Goal: Task Accomplishment & Management: Use online tool/utility

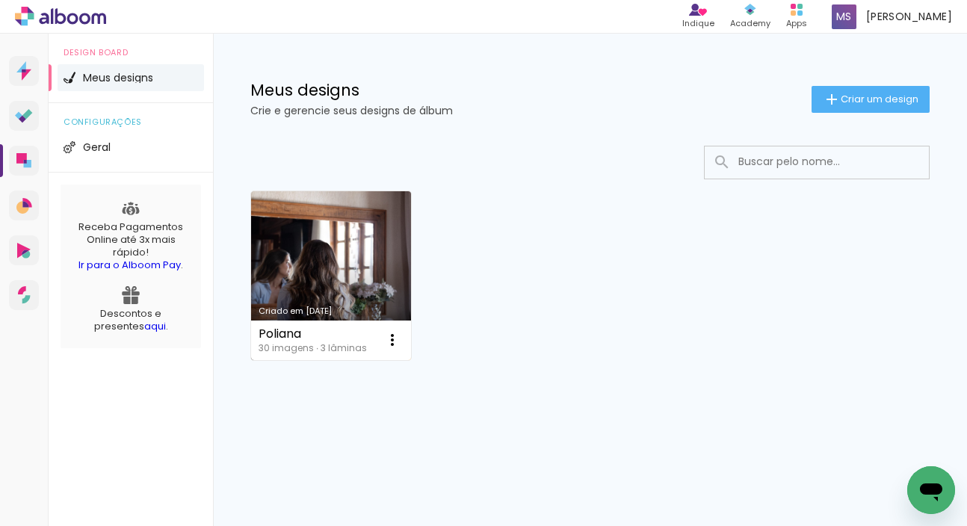
click at [372, 241] on link "Criado em [DATE]" at bounding box center [331, 275] width 160 height 169
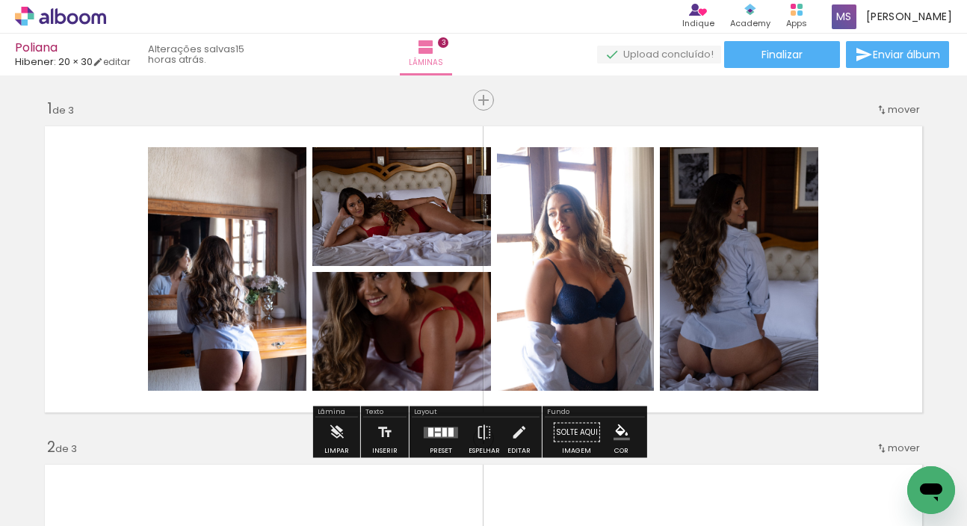
click at [443, 431] on div at bounding box center [445, 432] width 4 height 9
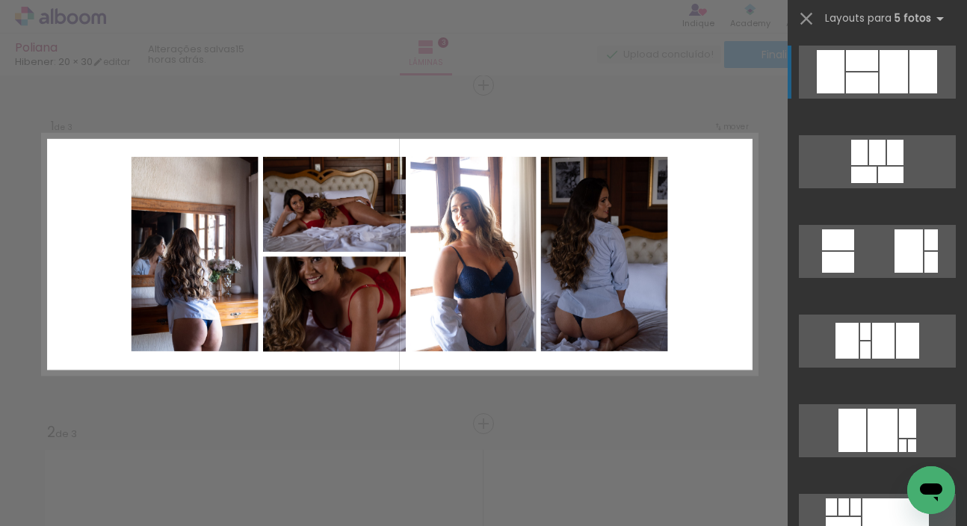
scroll to position [0, 530]
drag, startPoint x: 384, startPoint y: 521, endPoint x: 724, endPoint y: 512, distance: 340.3
click at [123, 512] on iron-horizontal-list at bounding box center [108, 479] width 30 height 93
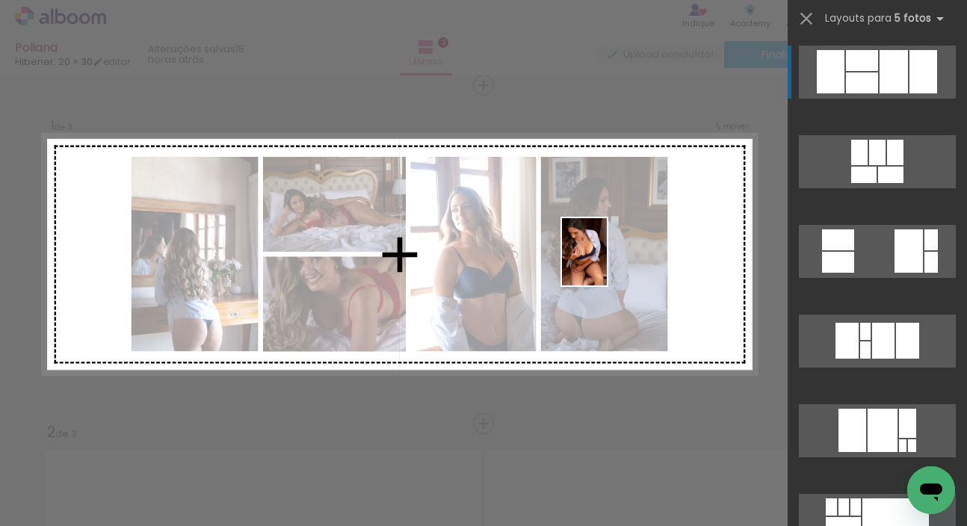
drag, startPoint x: 543, startPoint y: 485, endPoint x: 607, endPoint y: 263, distance: 231.2
click at [607, 263] on quentale-workspace at bounding box center [483, 263] width 967 height 526
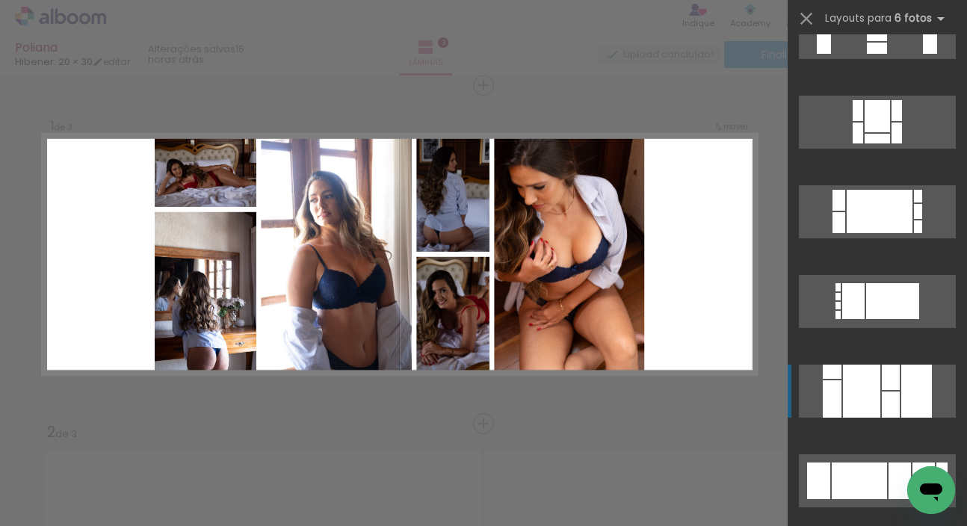
scroll to position [320, 0]
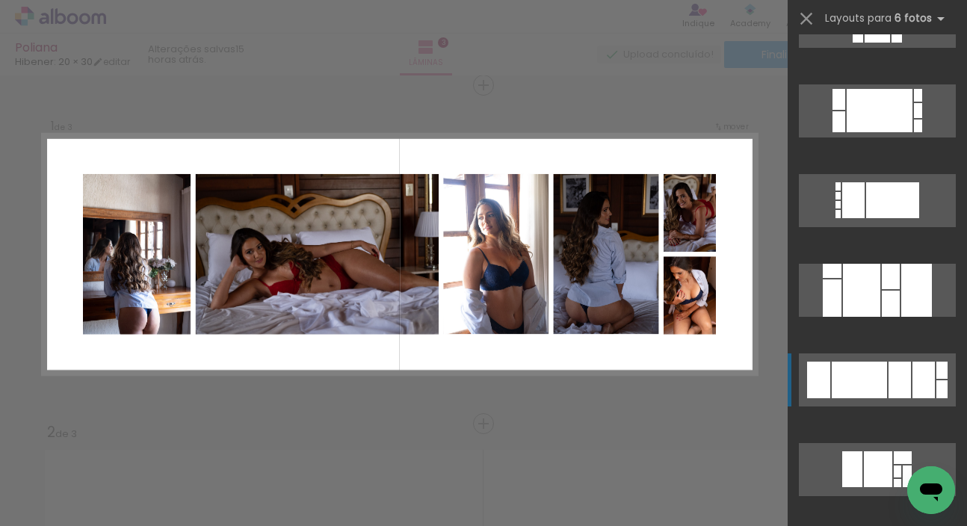
click at [880, 132] on div at bounding box center [880, 110] width 66 height 43
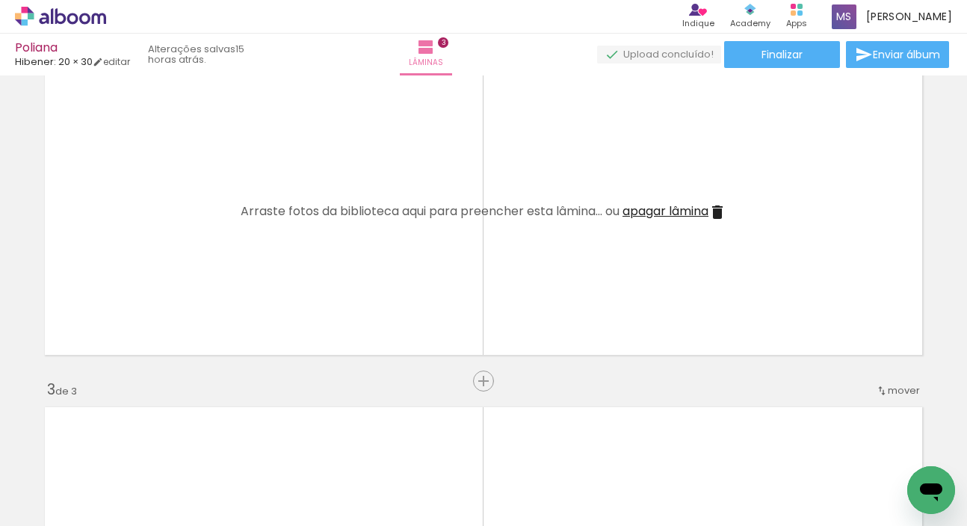
scroll to position [0, 0]
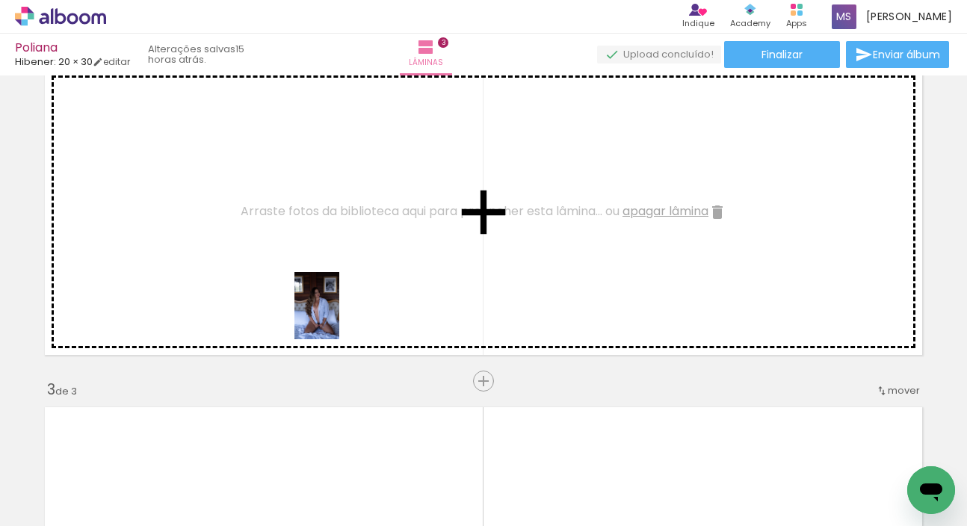
drag, startPoint x: 326, startPoint y: 482, endPoint x: 339, endPoint y: 314, distance: 168.7
click at [339, 314] on quentale-workspace at bounding box center [483, 263] width 967 height 526
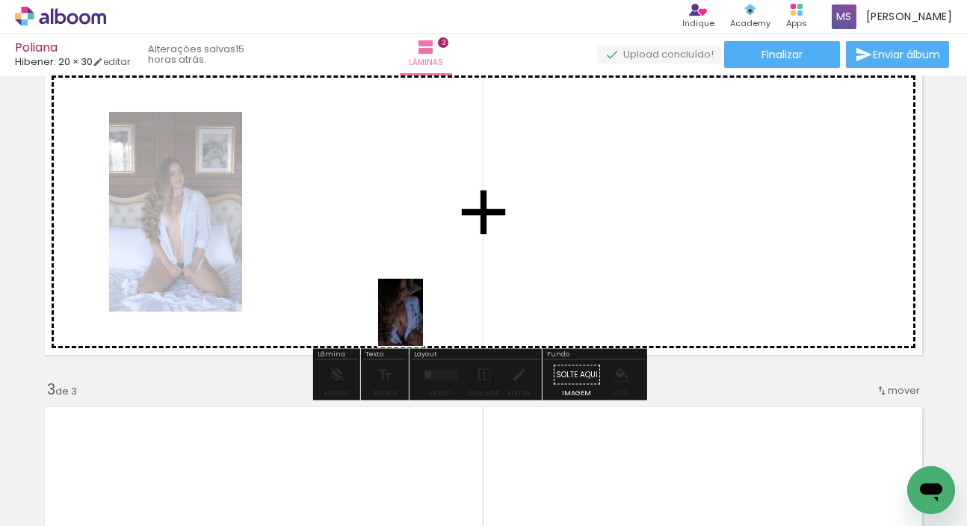
drag, startPoint x: 408, startPoint y: 481, endPoint x: 422, endPoint y: 311, distance: 171.0
click at [422, 311] on quentale-workspace at bounding box center [483, 263] width 967 height 526
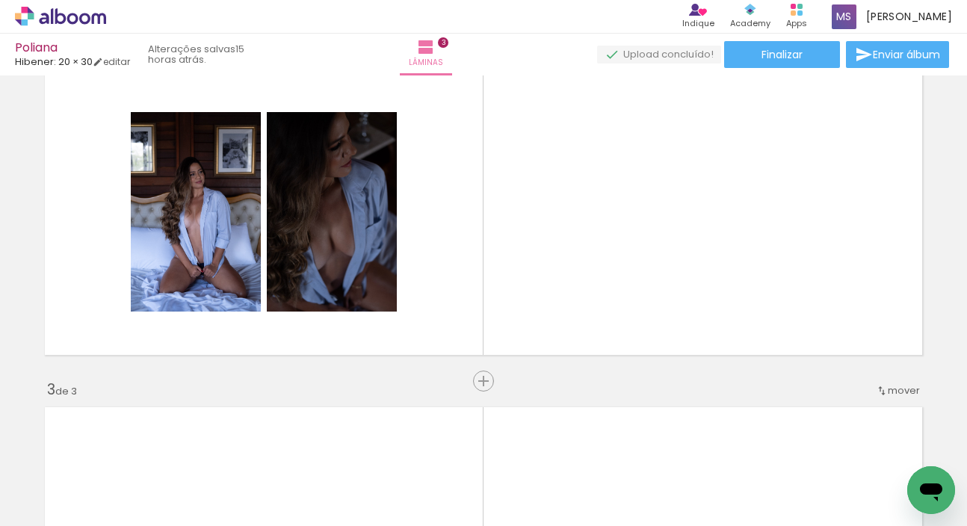
scroll to position [0, 530]
drag, startPoint x: 327, startPoint y: 522, endPoint x: 605, endPoint y: 521, distance: 277.4
click at [123, 521] on iron-horizontal-list at bounding box center [108, 479] width 30 height 93
drag, startPoint x: 568, startPoint y: 392, endPoint x: 583, endPoint y: 318, distance: 74.8
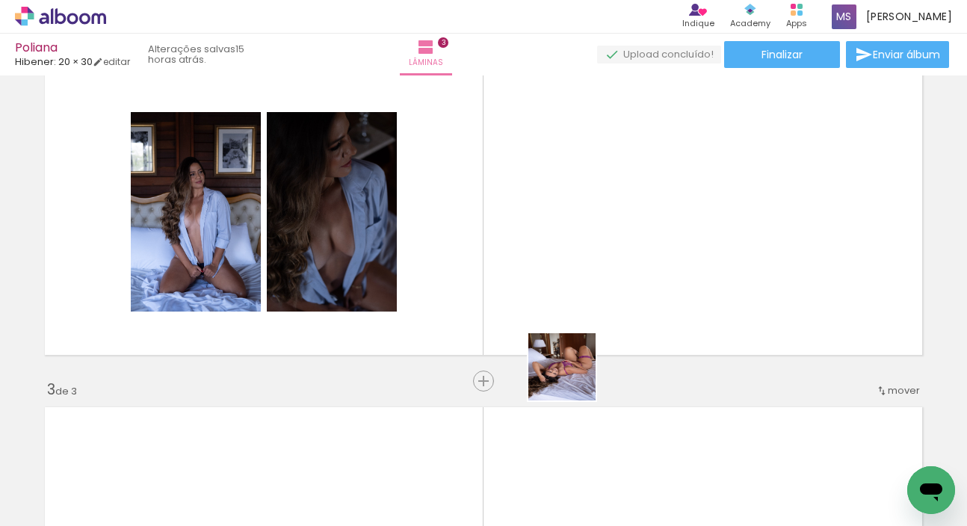
click at [583, 318] on quentale-workspace at bounding box center [483, 263] width 967 height 526
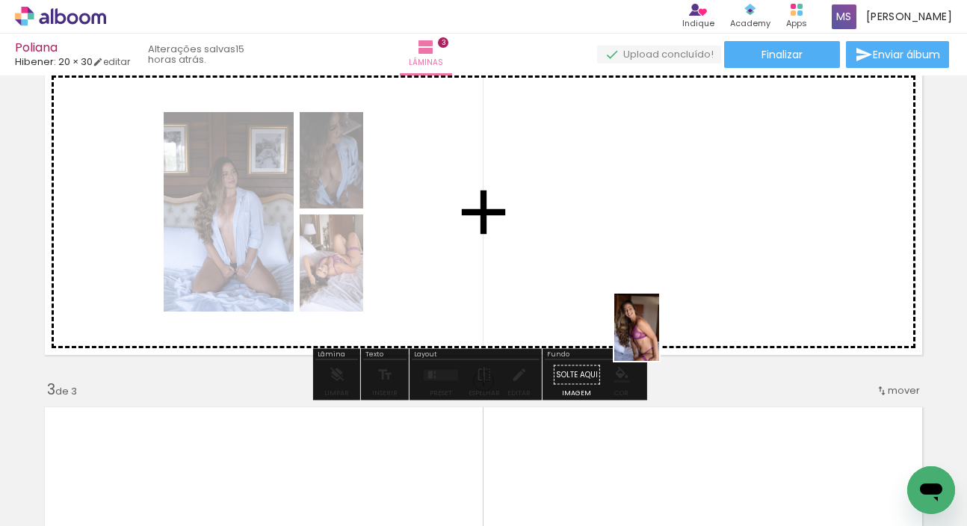
drag, startPoint x: 624, startPoint y: 490, endPoint x: 669, endPoint y: 299, distance: 195.8
click at [669, 299] on quentale-workspace at bounding box center [483, 263] width 967 height 526
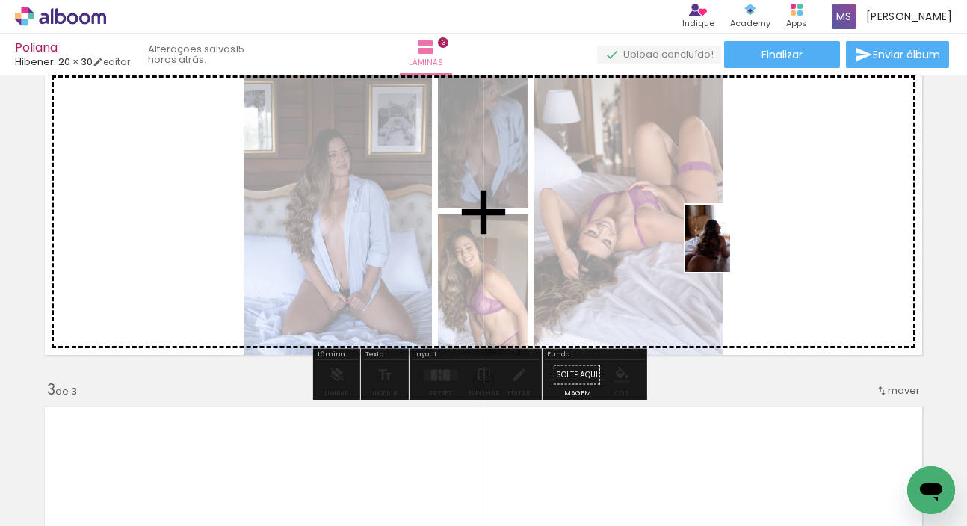
drag, startPoint x: 449, startPoint y: 484, endPoint x: 730, endPoint y: 250, distance: 365.8
click at [730, 250] on quentale-workspace at bounding box center [483, 263] width 967 height 526
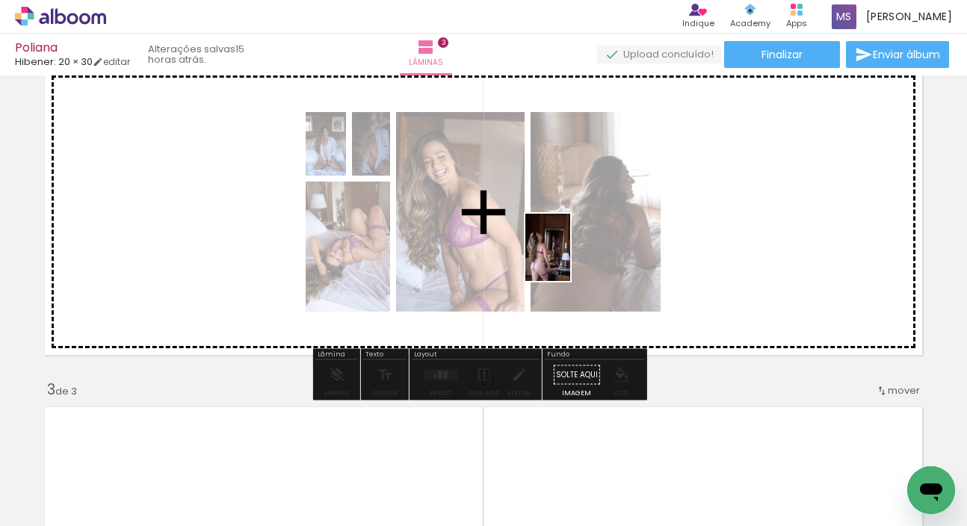
drag, startPoint x: 361, startPoint y: 475, endPoint x: 573, endPoint y: 256, distance: 304.0
click at [573, 256] on quentale-workspace at bounding box center [483, 263] width 967 height 526
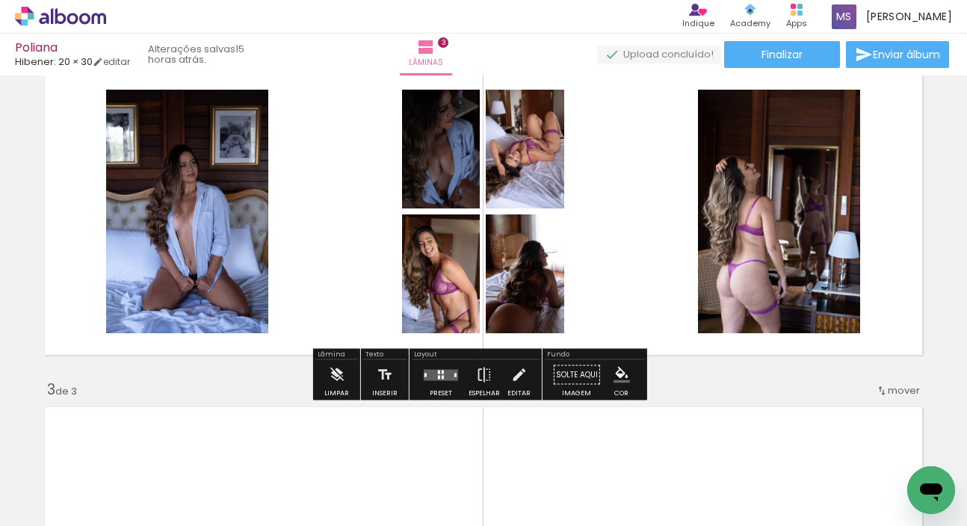
scroll to position [393, 0]
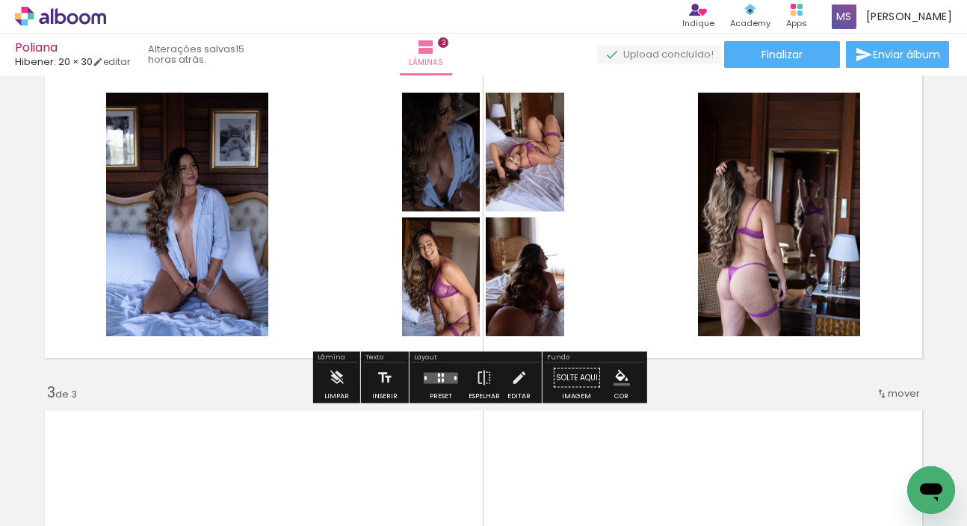
click at [431, 387] on div at bounding box center [441, 378] width 40 height 30
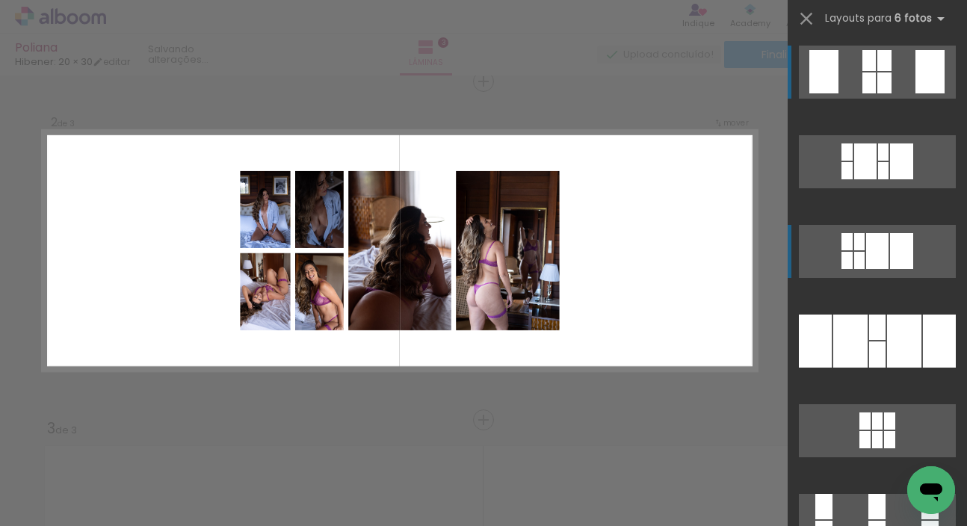
scroll to position [354, 0]
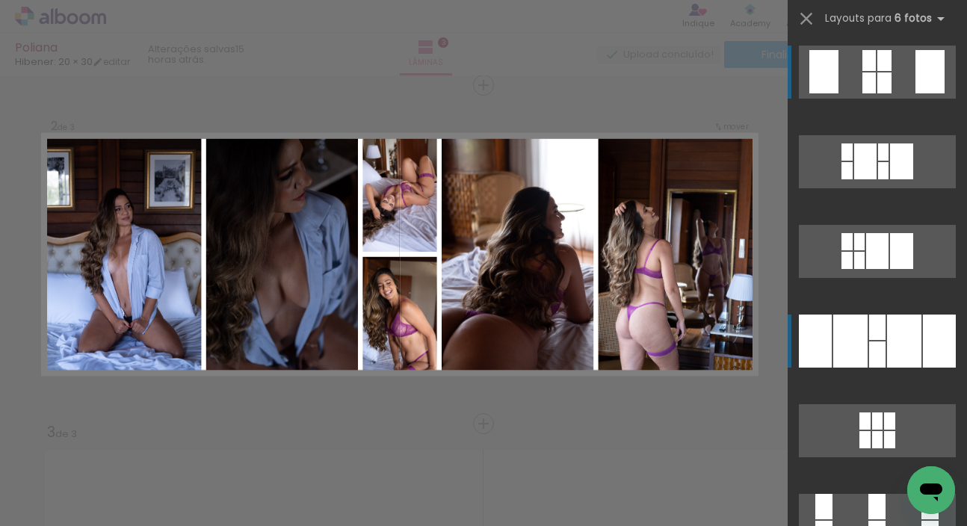
click at [887, 344] on div at bounding box center [904, 341] width 34 height 53
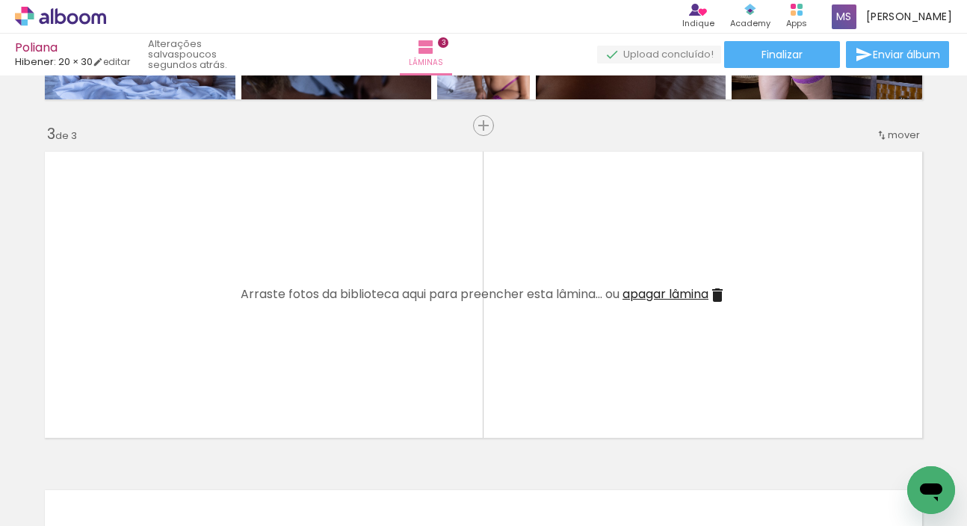
scroll to position [728, 0]
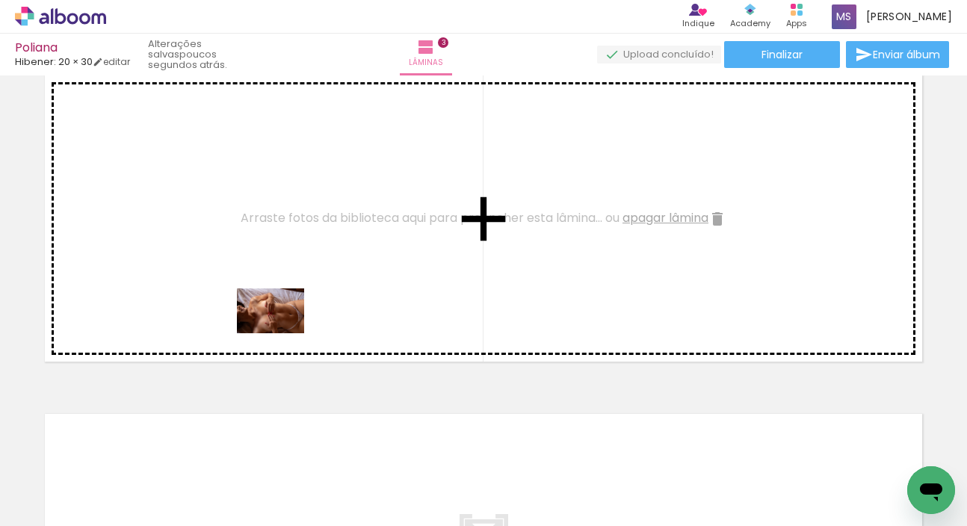
drag, startPoint x: 200, startPoint y: 487, endPoint x: 282, endPoint y: 333, distance: 174.2
click at [282, 333] on quentale-workspace at bounding box center [483, 263] width 967 height 526
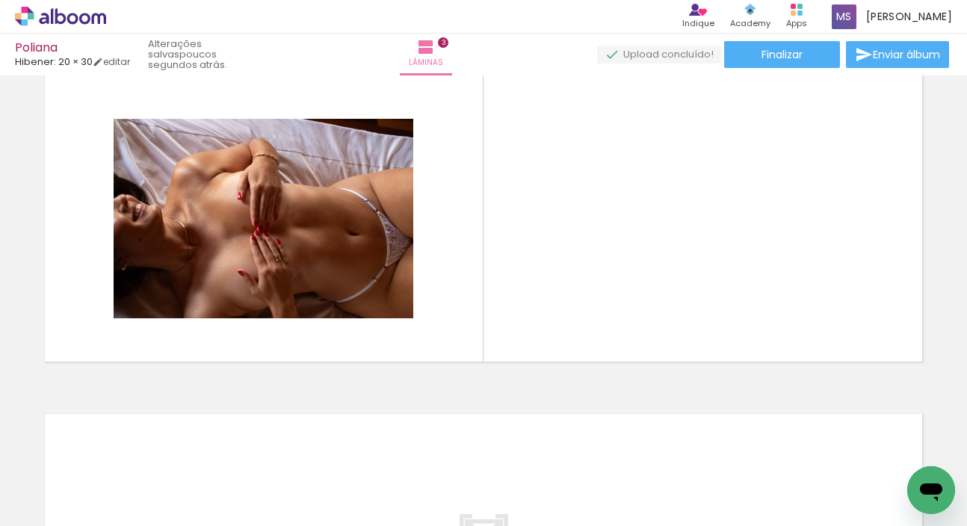
scroll to position [0, 727]
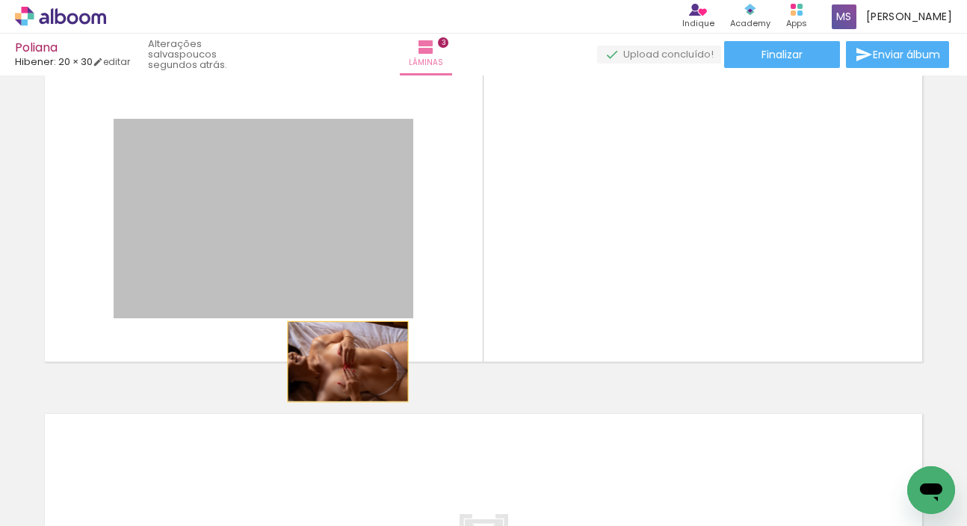
drag, startPoint x: 347, startPoint y: 258, endPoint x: 339, endPoint y: 416, distance: 158.7
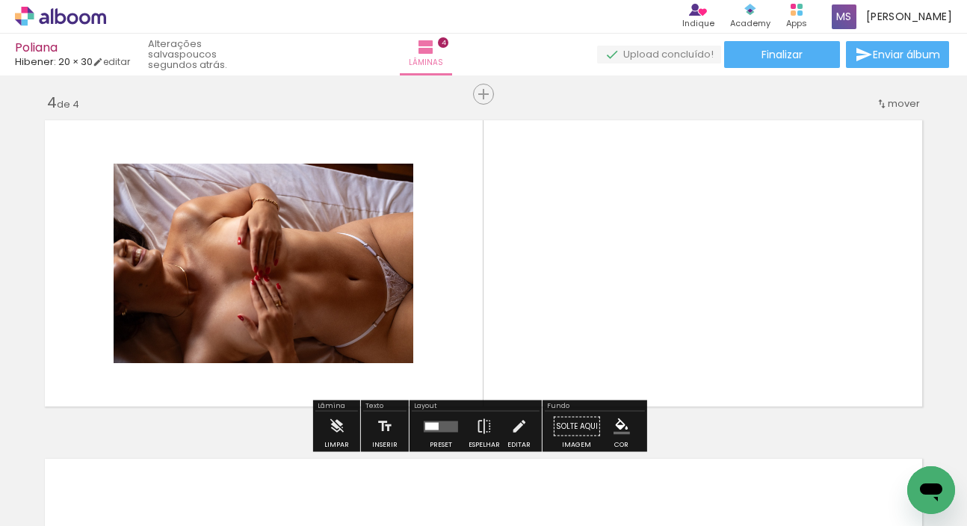
scroll to position [1031, 0]
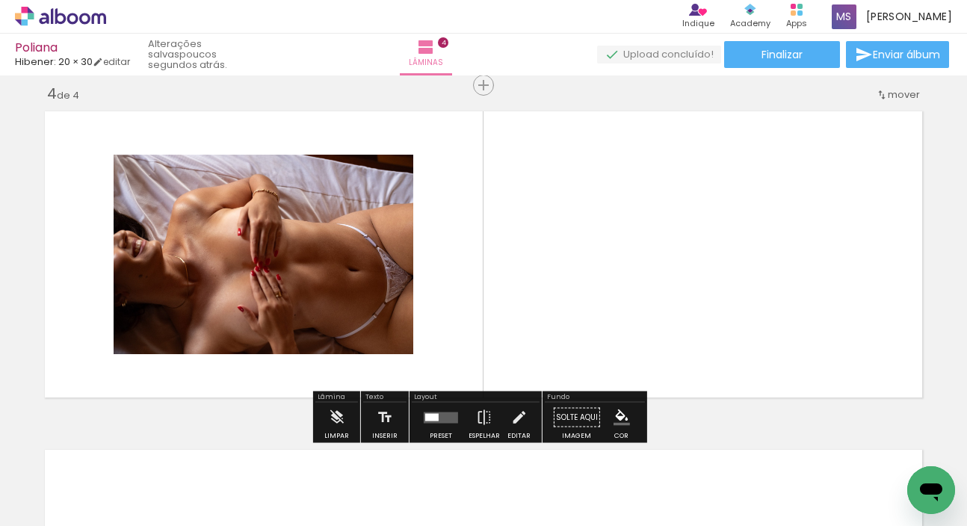
click at [377, 295] on quentale-photo at bounding box center [264, 255] width 300 height 200
click at [257, 185] on quentale-photo at bounding box center [264, 255] width 300 height 200
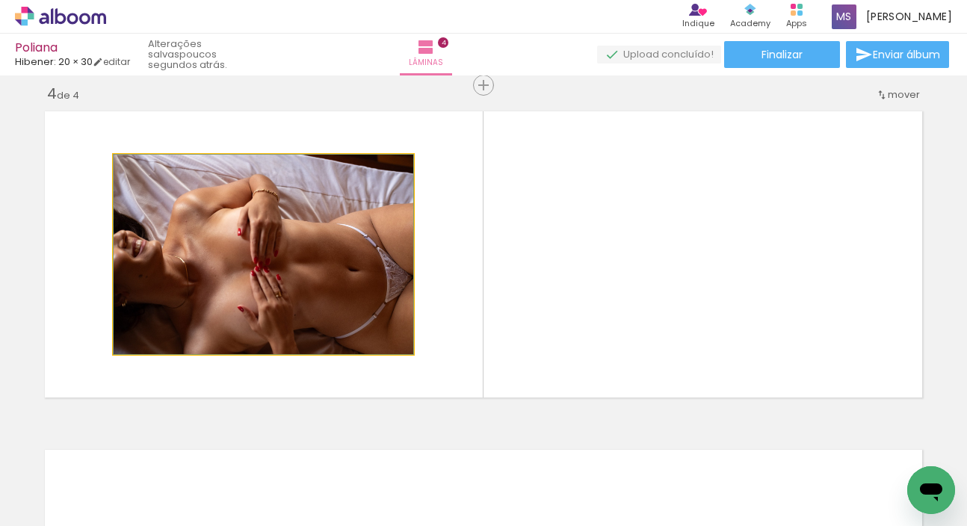
drag, startPoint x: 297, startPoint y: 221, endPoint x: 409, endPoint y: 293, distance: 133.5
click at [409, 293] on quentale-layouter at bounding box center [483, 254] width 893 height 301
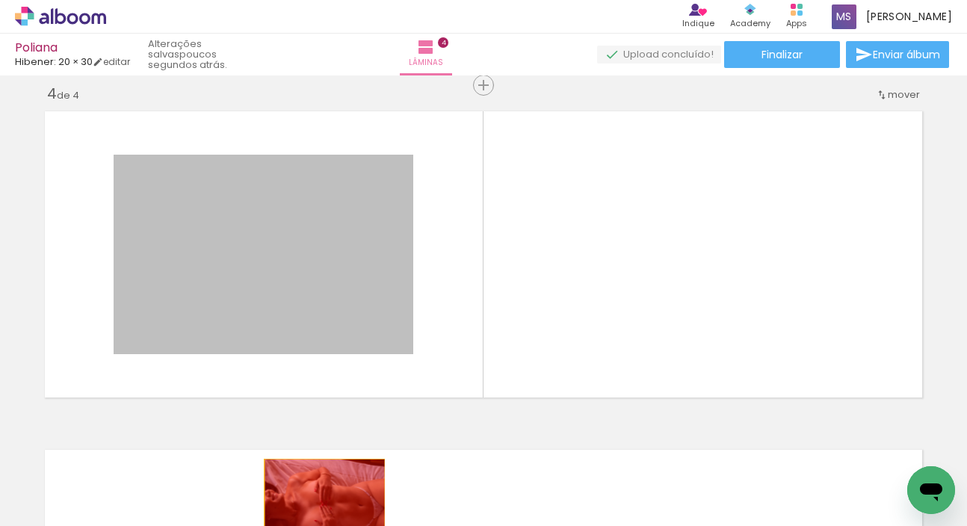
drag, startPoint x: 348, startPoint y: 308, endPoint x: 319, endPoint y: 499, distance: 193.6
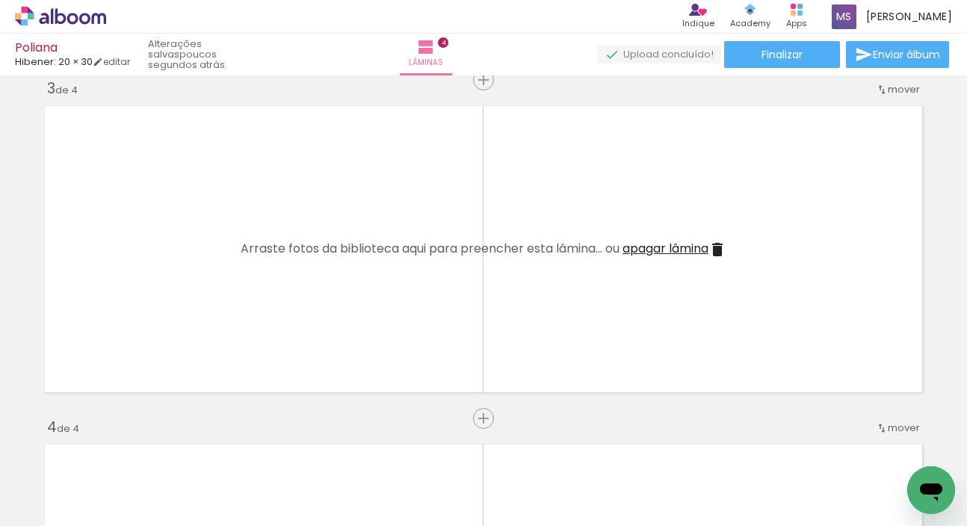
scroll to position [0, 508]
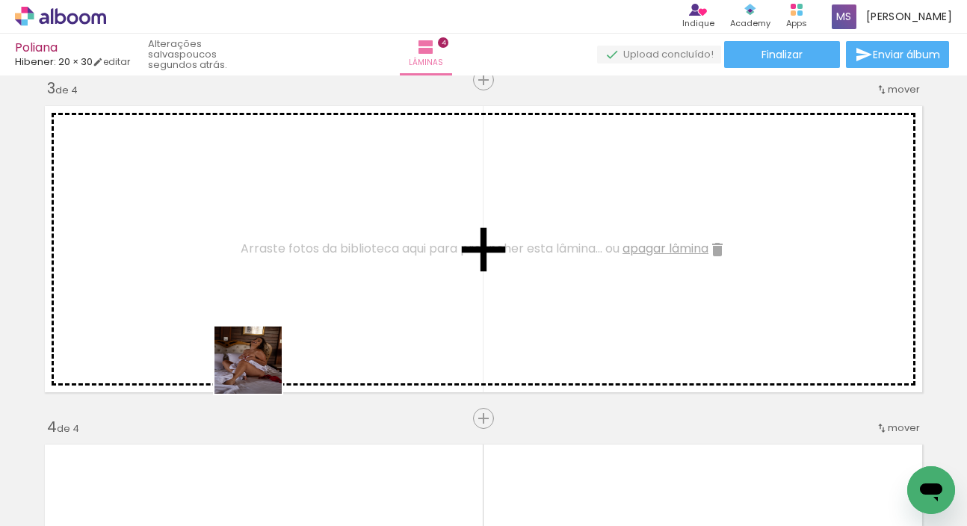
drag, startPoint x: 238, startPoint y: 467, endPoint x: 265, endPoint y: 312, distance: 157.9
click at [265, 312] on quentale-workspace at bounding box center [483, 263] width 967 height 526
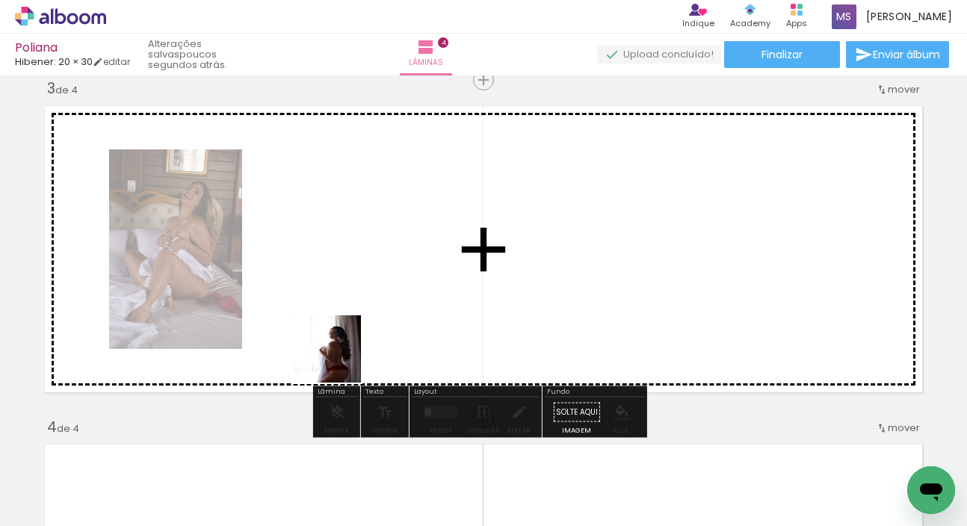
drag, startPoint x: 310, startPoint y: 477, endPoint x: 348, endPoint y: 287, distance: 193.5
click at [348, 287] on quentale-workspace at bounding box center [483, 263] width 967 height 526
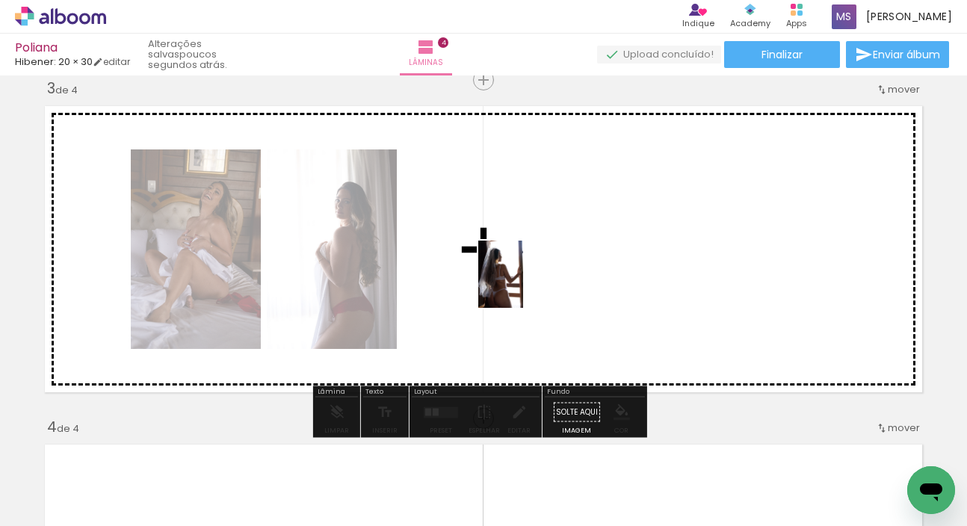
drag, startPoint x: 561, startPoint y: 479, endPoint x: 523, endPoint y: 286, distance: 197.2
click at [523, 286] on quentale-workspace at bounding box center [483, 263] width 967 height 526
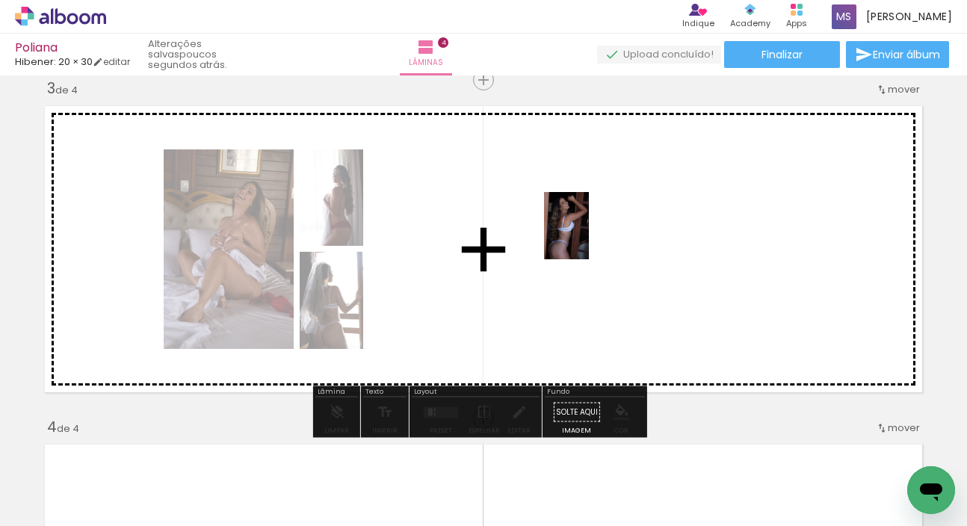
drag, startPoint x: 717, startPoint y: 483, endPoint x: 589, endPoint y: 237, distance: 277.2
click at [589, 237] on quentale-workspace at bounding box center [483, 263] width 967 height 526
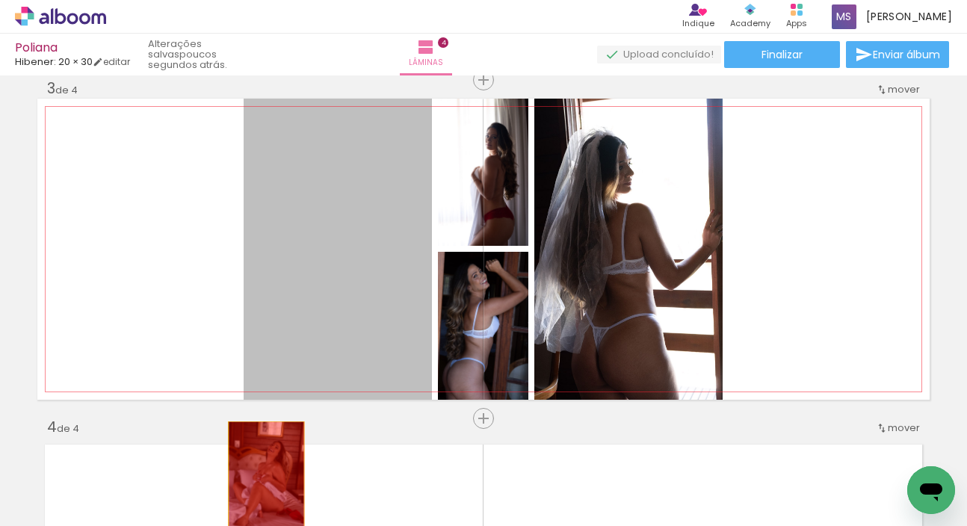
drag, startPoint x: 312, startPoint y: 281, endPoint x: 261, endPoint y: 482, distance: 207.4
click at [261, 482] on quentale-workspace at bounding box center [483, 263] width 967 height 526
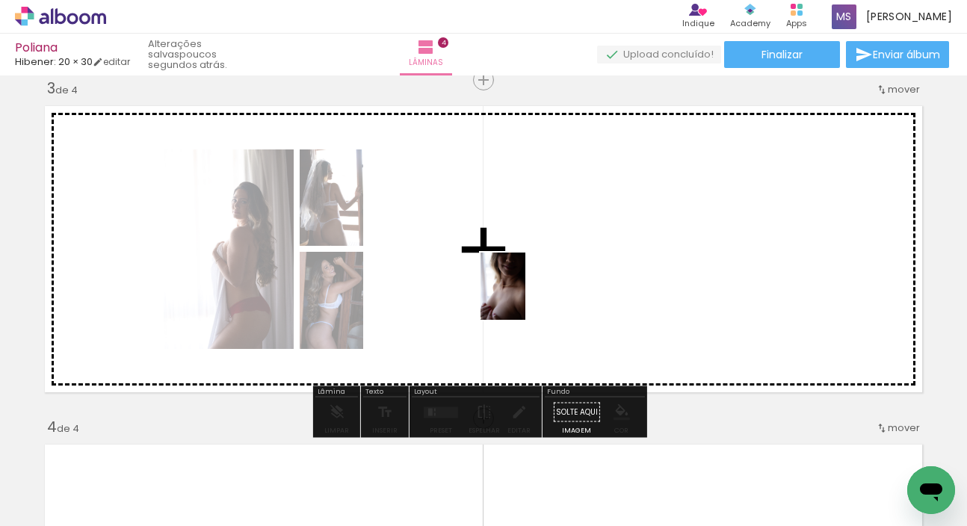
drag, startPoint x: 401, startPoint y: 484, endPoint x: 532, endPoint y: 284, distance: 238.9
click at [532, 284] on quentale-workspace at bounding box center [483, 263] width 967 height 526
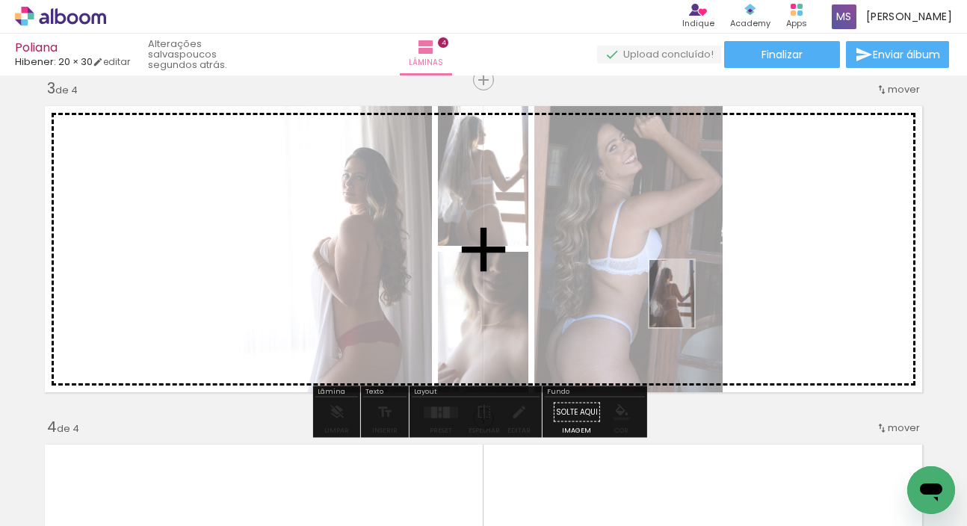
drag, startPoint x: 573, startPoint y: 488, endPoint x: 695, endPoint y: 305, distance: 219.6
click at [695, 305] on quentale-workspace at bounding box center [483, 263] width 967 height 526
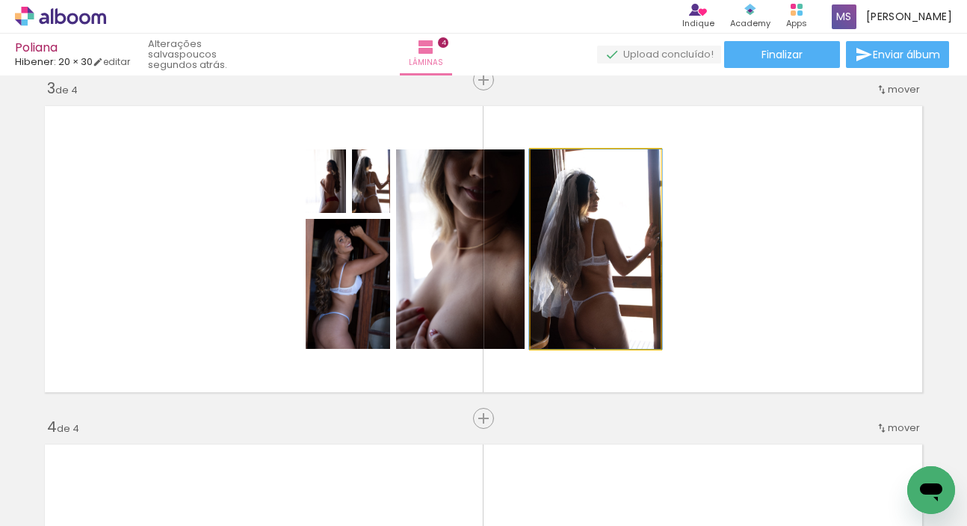
click at [603, 315] on quentale-photo at bounding box center [596, 250] width 130 height 200
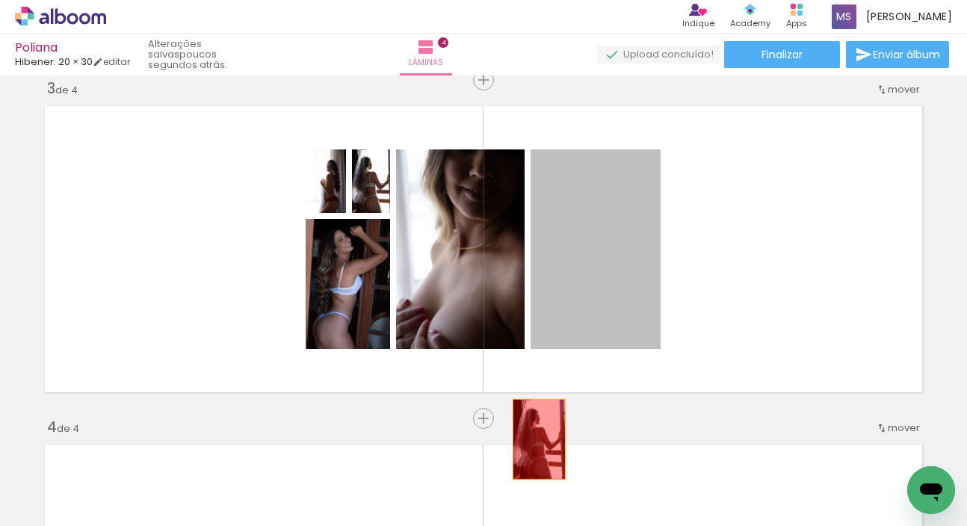
drag, startPoint x: 610, startPoint y: 286, endPoint x: 483, endPoint y: 523, distance: 269.6
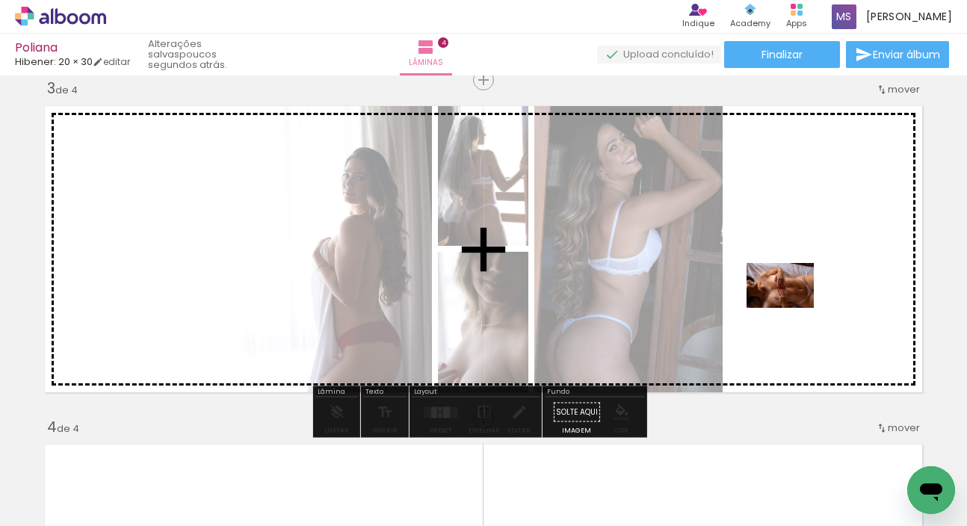
drag, startPoint x: 804, startPoint y: 483, endPoint x: 792, endPoint y: 308, distance: 175.4
click at [792, 308] on quentale-workspace at bounding box center [483, 263] width 967 height 526
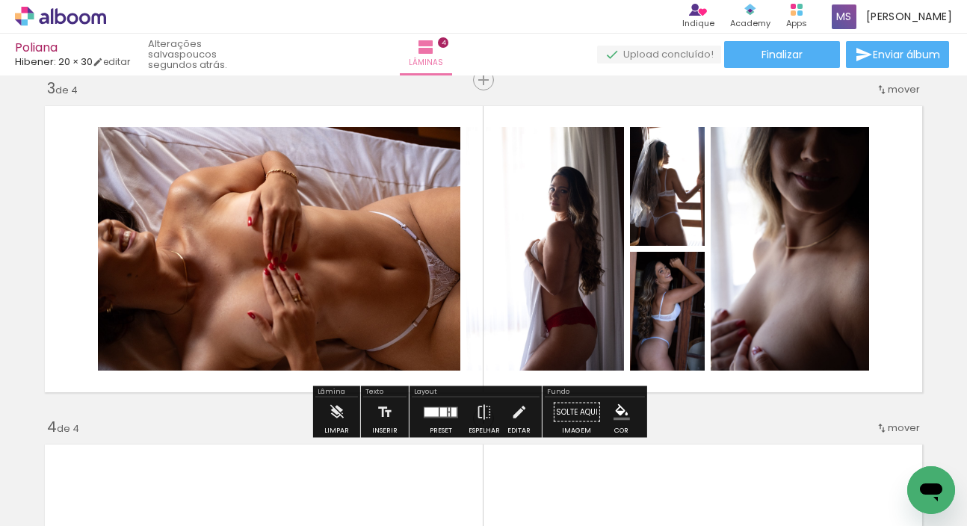
click at [434, 416] on div at bounding box center [432, 411] width 14 height 9
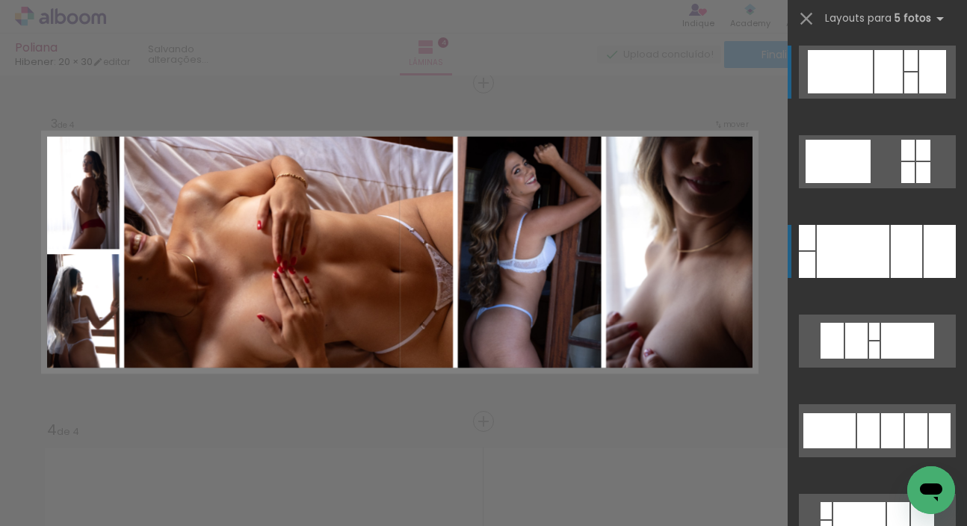
scroll to position [692, 0]
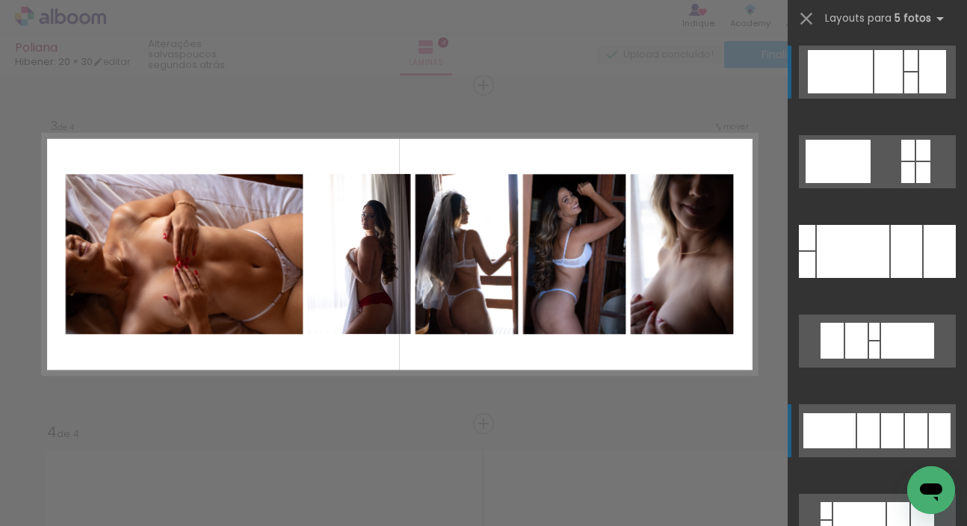
click at [893, 188] on quentale-layouter at bounding box center [877, 161] width 157 height 53
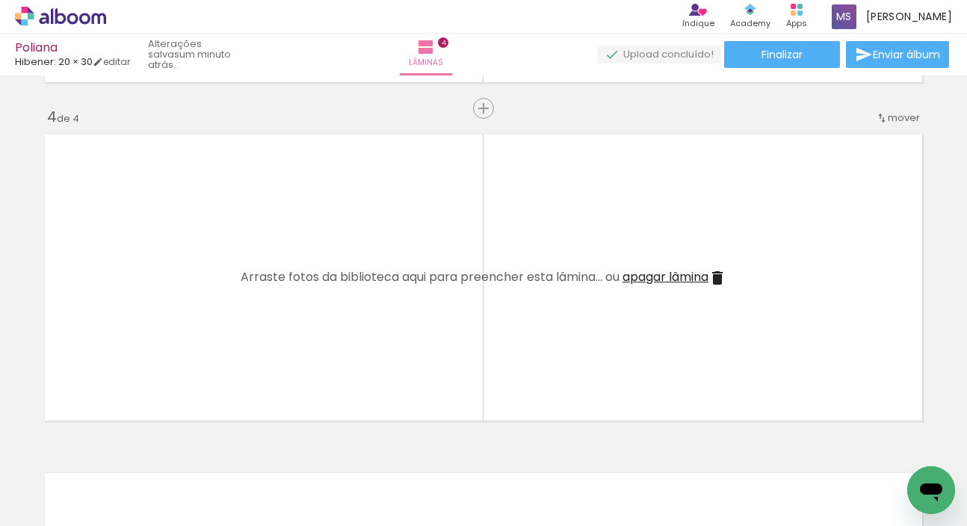
scroll to position [1011, 0]
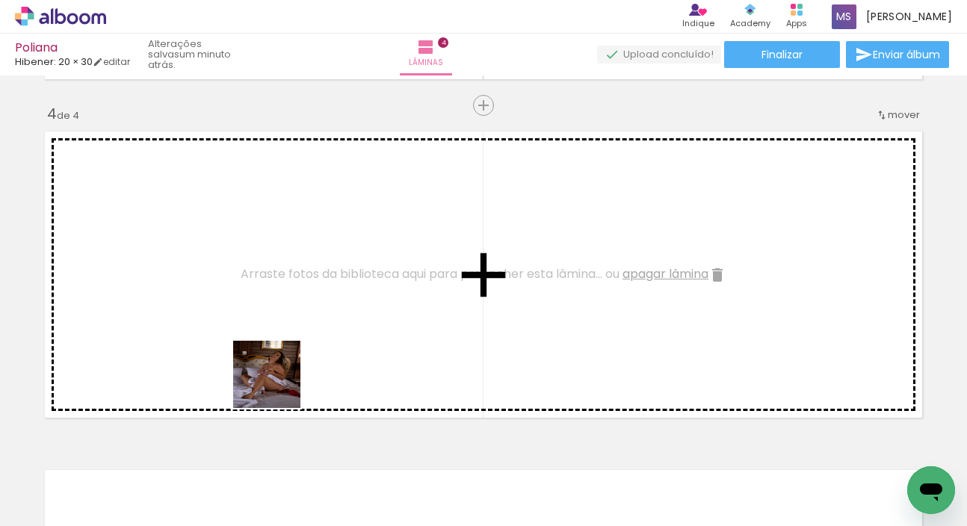
drag, startPoint x: 233, startPoint y: 488, endPoint x: 285, endPoint y: 323, distance: 173.1
click at [285, 323] on quentale-workspace at bounding box center [483, 263] width 967 height 526
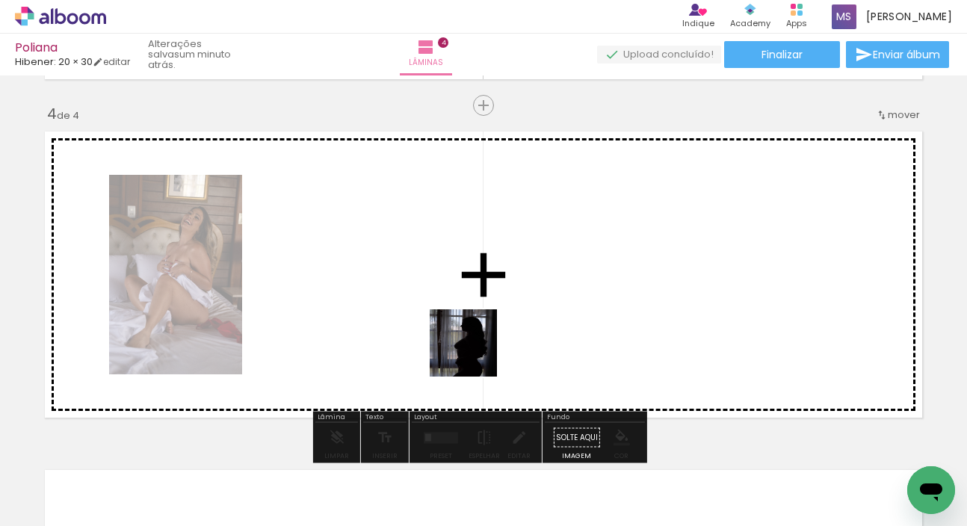
drag, startPoint x: 477, startPoint y: 486, endPoint x: 472, endPoint y: 318, distance: 168.3
click at [472, 318] on quentale-workspace at bounding box center [483, 263] width 967 height 526
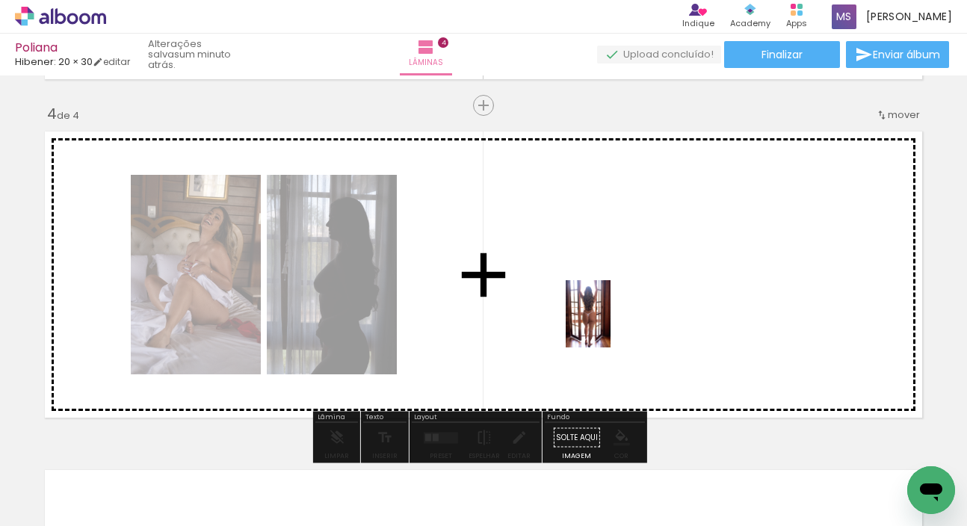
drag, startPoint x: 647, startPoint y: 477, endPoint x: 611, endPoint y: 325, distance: 155.9
click at [611, 325] on quentale-workspace at bounding box center [483, 263] width 967 height 526
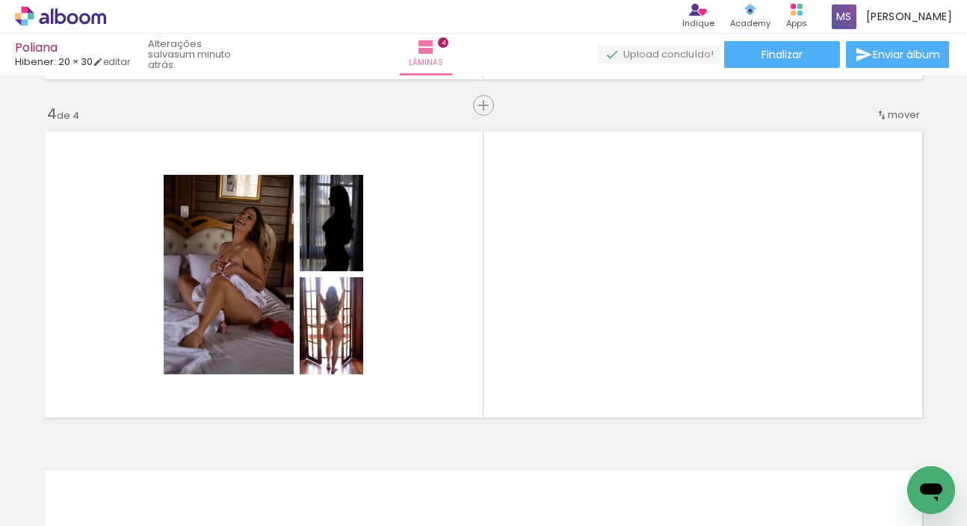
scroll to position [0, 543]
drag, startPoint x: 380, startPoint y: 521, endPoint x: 515, endPoint y: 520, distance: 135.3
click at [123, 520] on iron-horizontal-list at bounding box center [108, 479] width 30 height 93
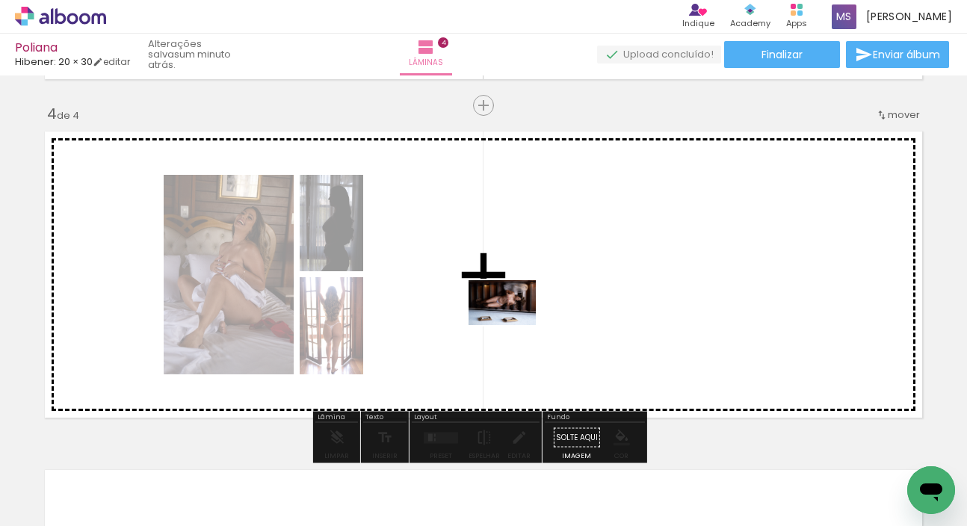
drag, startPoint x: 499, startPoint y: 483, endPoint x: 514, endPoint y: 325, distance: 158.5
click at [514, 325] on quentale-workspace at bounding box center [483, 263] width 967 height 526
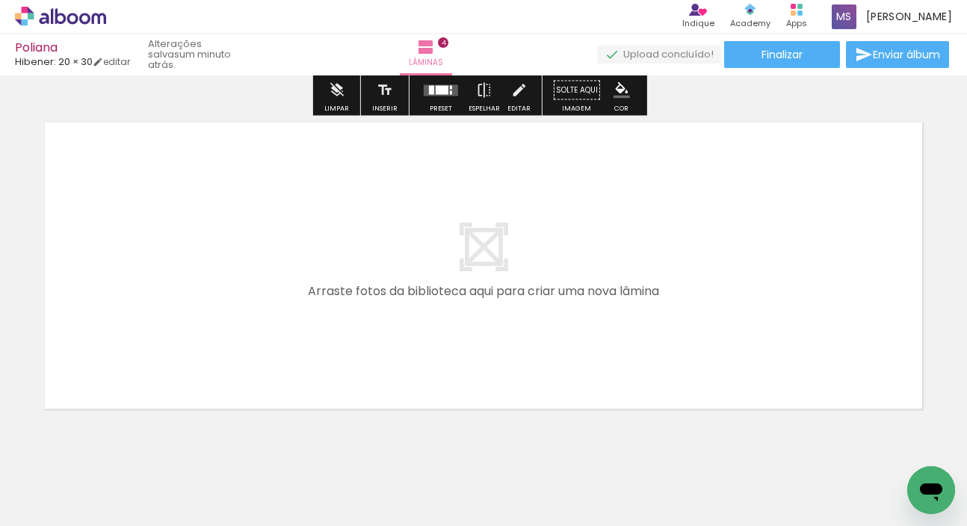
scroll to position [0, 951]
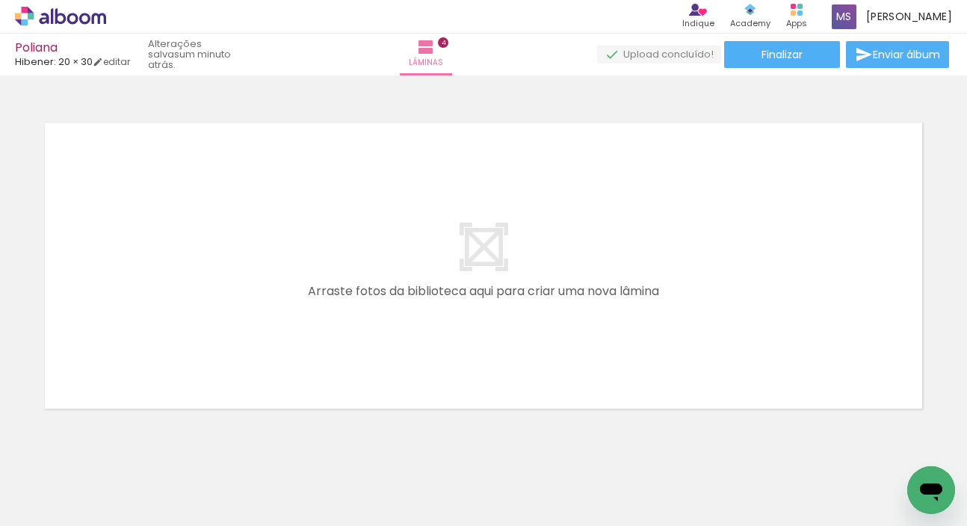
drag, startPoint x: 496, startPoint y: 522, endPoint x: 639, endPoint y: 522, distance: 142.8
click at [123, 522] on iron-horizontal-list at bounding box center [108, 479] width 30 height 93
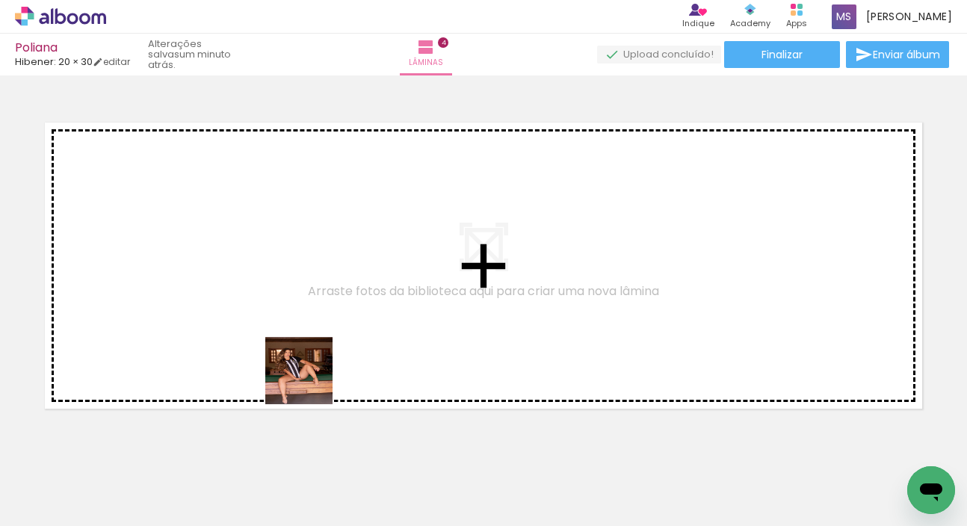
drag, startPoint x: 274, startPoint y: 480, endPoint x: 314, endPoint y: 344, distance: 141.9
click at [314, 344] on quentale-workspace at bounding box center [483, 263] width 967 height 526
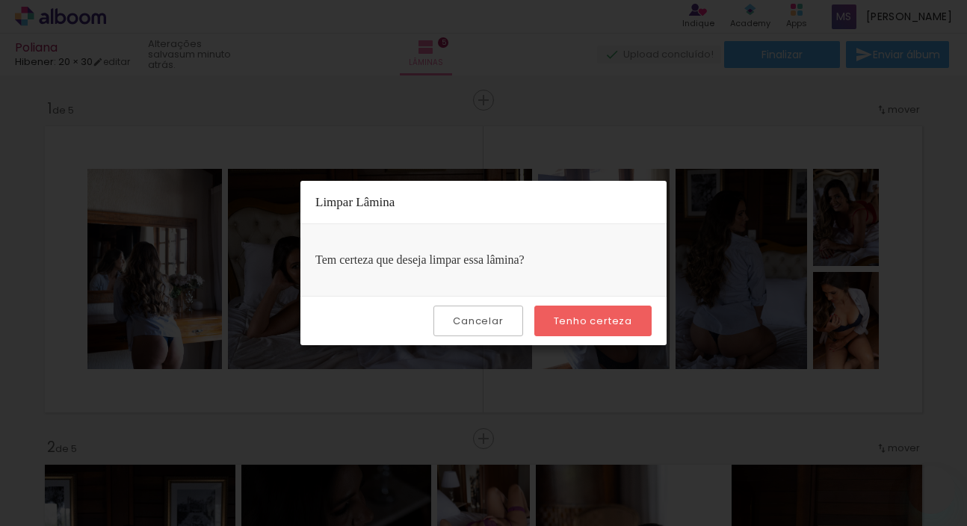
click at [0, 0] on slot "Tenho certeza" at bounding box center [0, 0] width 0 height 0
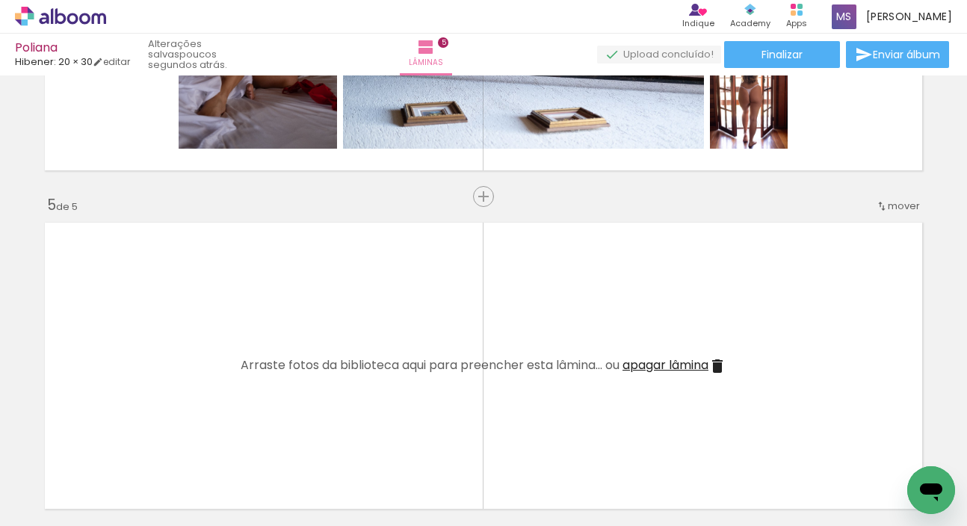
scroll to position [1283, 0]
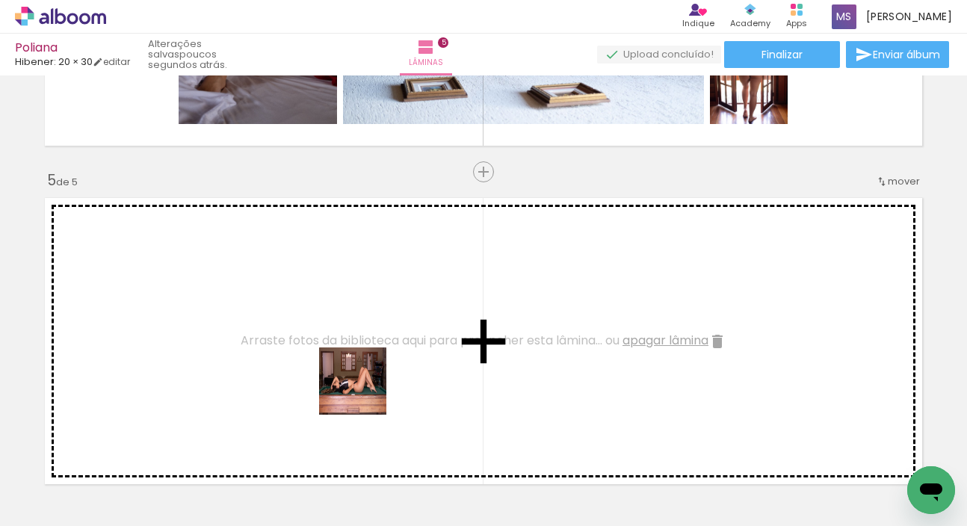
drag, startPoint x: 352, startPoint y: 476, endPoint x: 366, endPoint y: 369, distance: 108.5
click at [366, 369] on quentale-workspace at bounding box center [483, 263] width 967 height 526
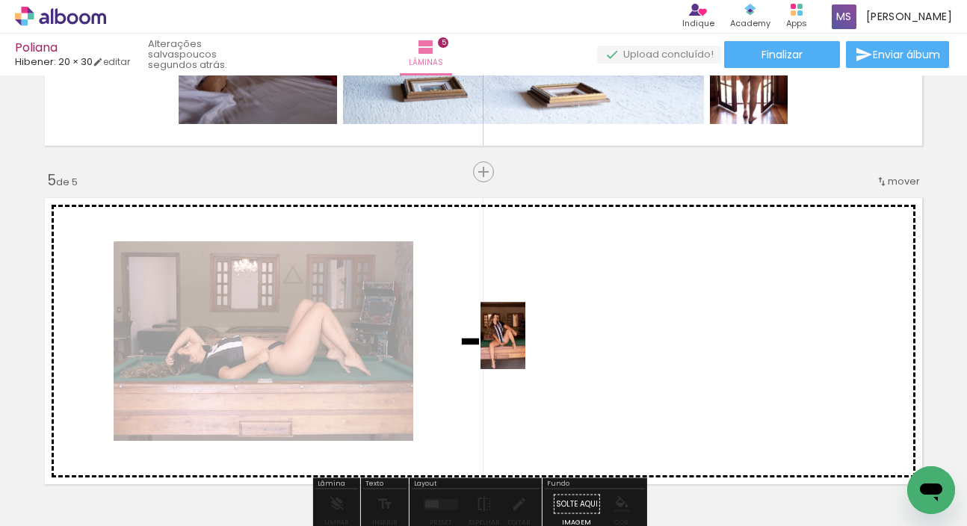
drag, startPoint x: 280, startPoint y: 493, endPoint x: 526, endPoint y: 346, distance: 285.7
click at [526, 346] on quentale-workspace at bounding box center [483, 263] width 967 height 526
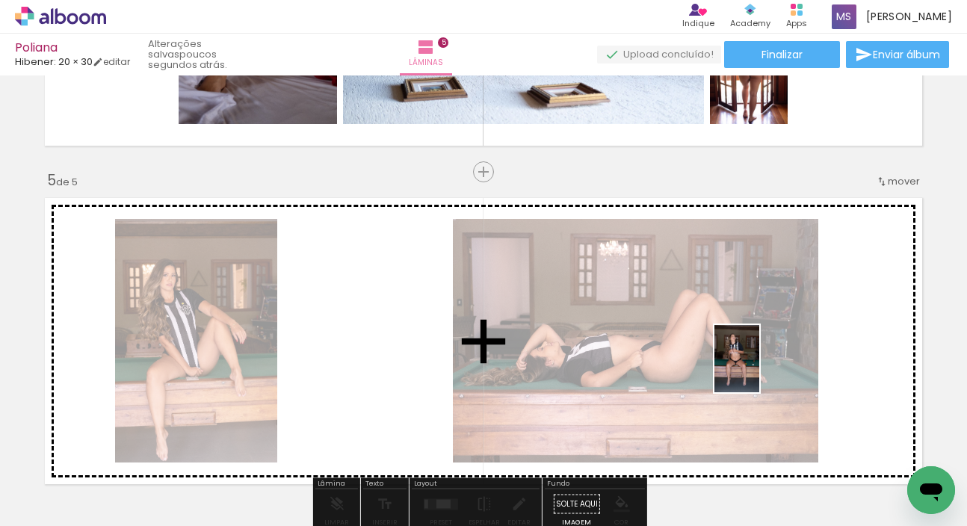
drag, startPoint x: 756, startPoint y: 494, endPoint x: 760, endPoint y: 370, distance: 124.2
click at [760, 370] on quentale-workspace at bounding box center [483, 263] width 967 height 526
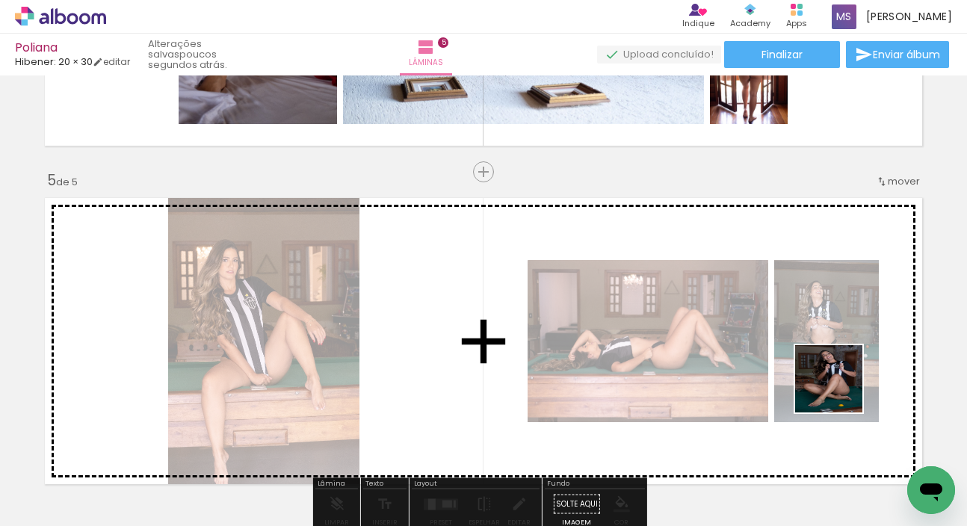
drag, startPoint x: 844, startPoint y: 480, endPoint x: 837, endPoint y: 366, distance: 113.9
click at [837, 366] on quentale-workspace at bounding box center [483, 263] width 967 height 526
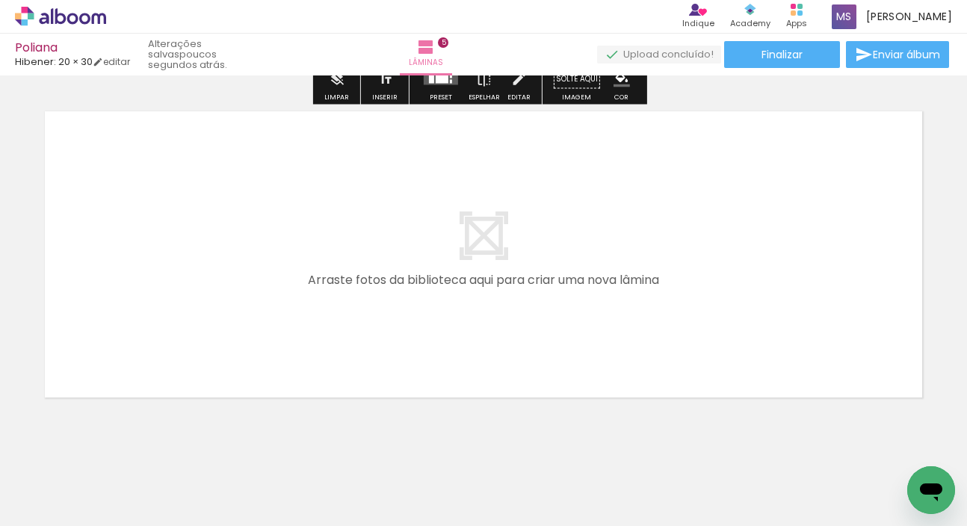
scroll to position [1733, 0]
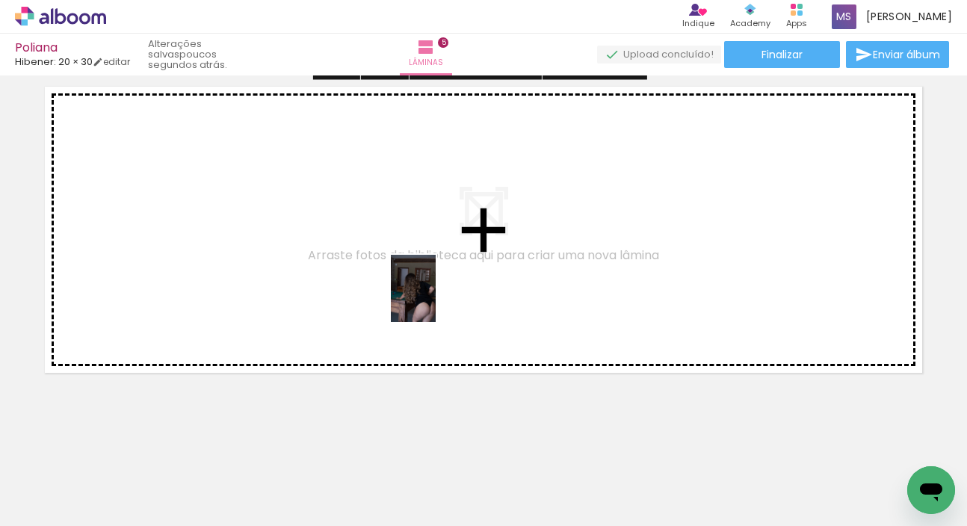
drag, startPoint x: 430, startPoint y: 484, endPoint x: 436, endPoint y: 300, distance: 184.8
click at [436, 300] on quentale-workspace at bounding box center [483, 263] width 967 height 526
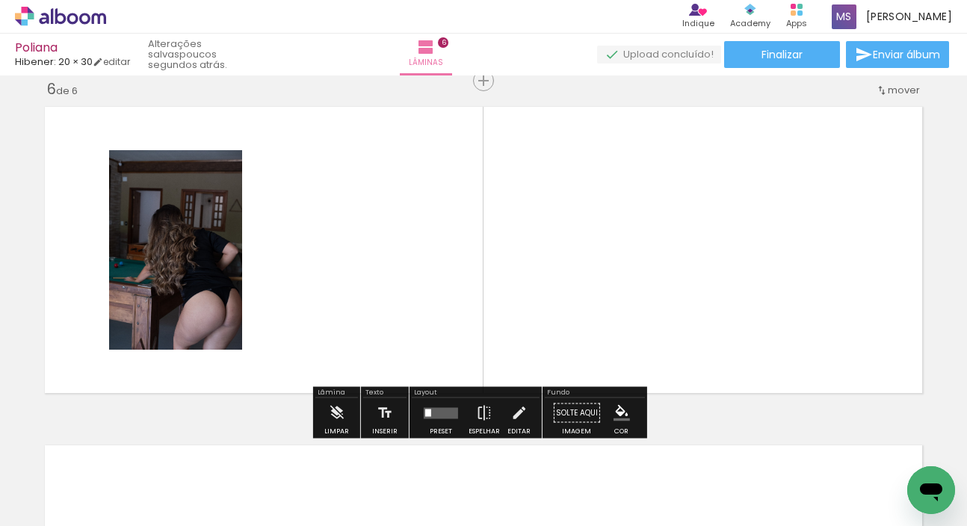
scroll to position [1708, 0]
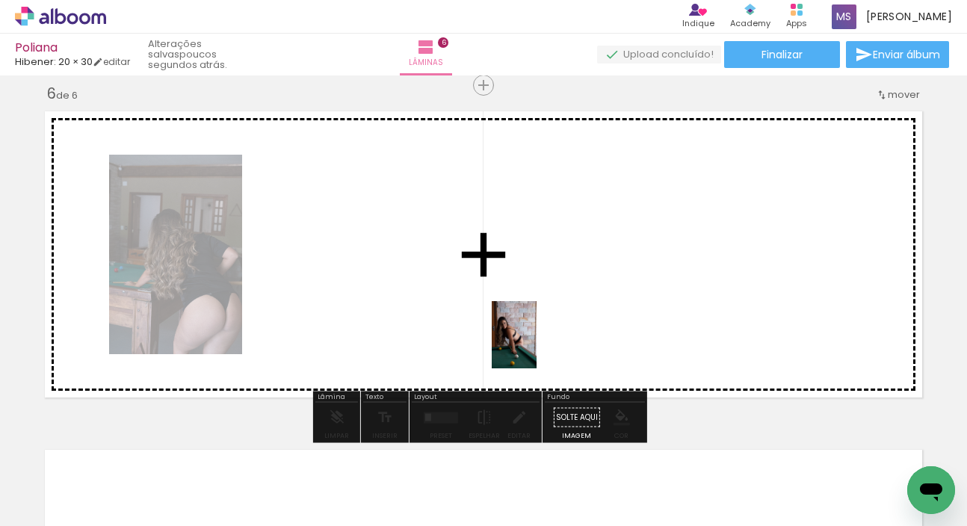
drag, startPoint x: 508, startPoint y: 485, endPoint x: 537, endPoint y: 346, distance: 141.9
click at [537, 346] on quentale-workspace at bounding box center [483, 263] width 967 height 526
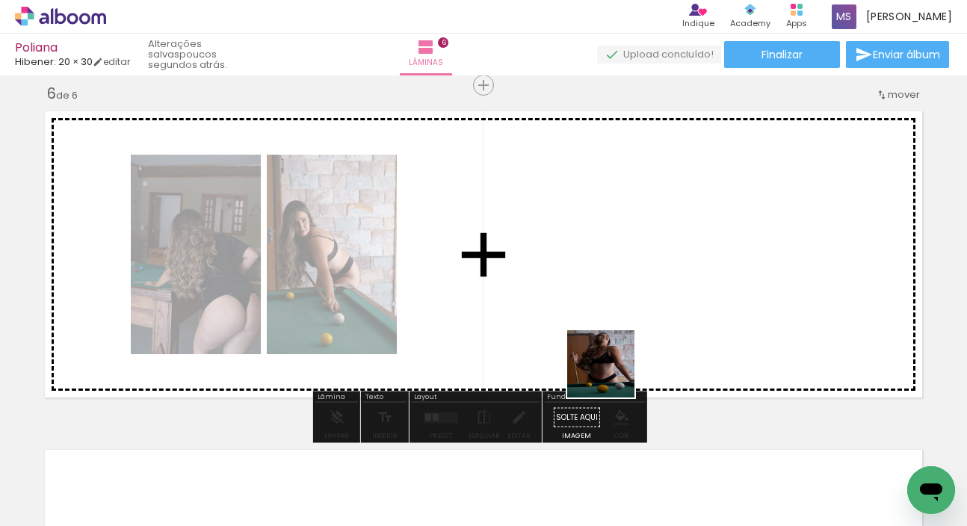
drag, startPoint x: 596, startPoint y: 492, endPoint x: 615, endPoint y: 357, distance: 136.7
click at [615, 357] on quentale-workspace at bounding box center [483, 263] width 967 height 526
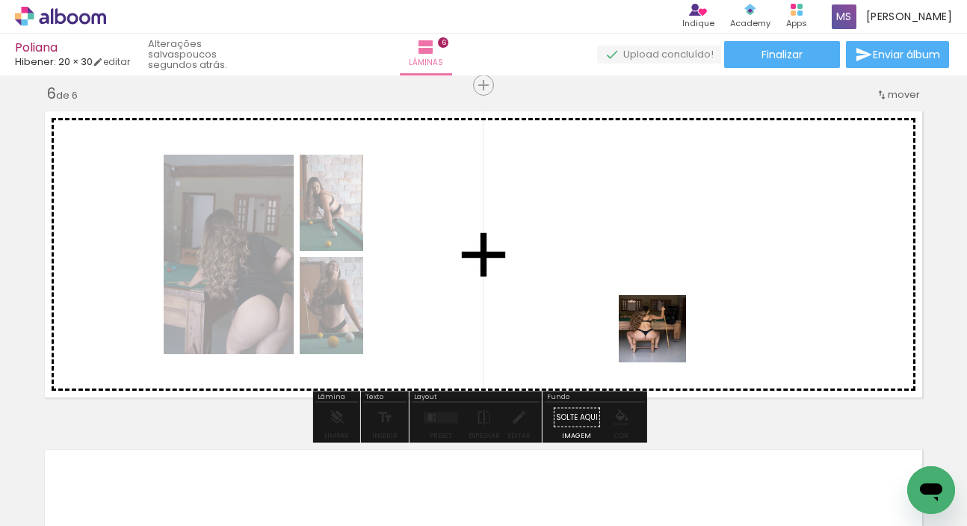
drag, startPoint x: 671, startPoint y: 442, endPoint x: 736, endPoint y: 351, distance: 111.0
click at [664, 334] on quentale-workspace at bounding box center [483, 263] width 967 height 526
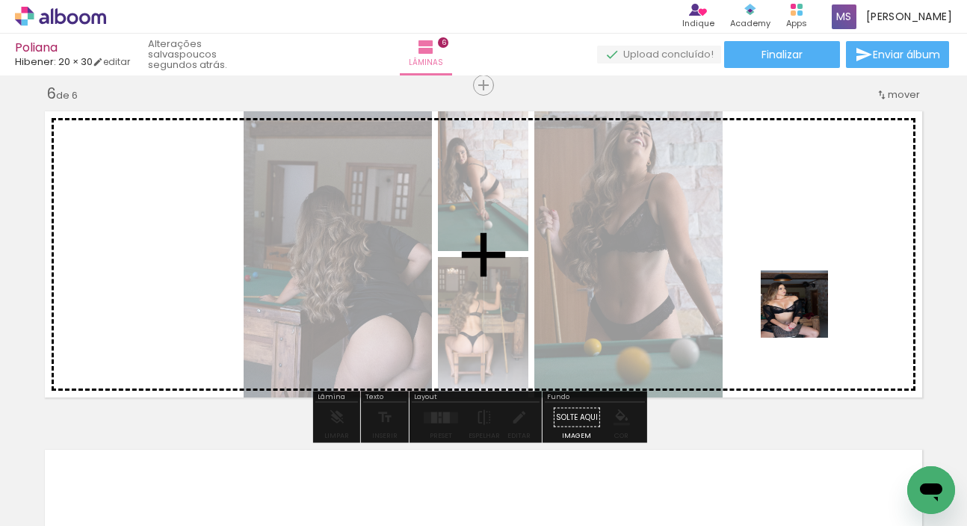
drag, startPoint x: 914, startPoint y: 455, endPoint x: 792, endPoint y: 292, distance: 203.1
click at [792, 292] on quentale-workspace at bounding box center [483, 263] width 967 height 526
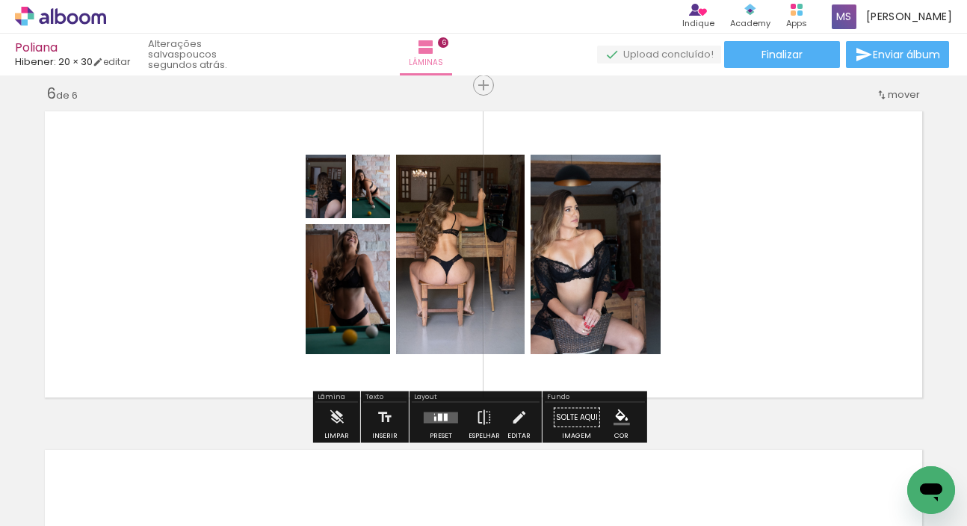
click at [730, 252] on quentale-layouter at bounding box center [483, 254] width 893 height 301
click at [430, 422] on quentale-layouter at bounding box center [441, 417] width 34 height 11
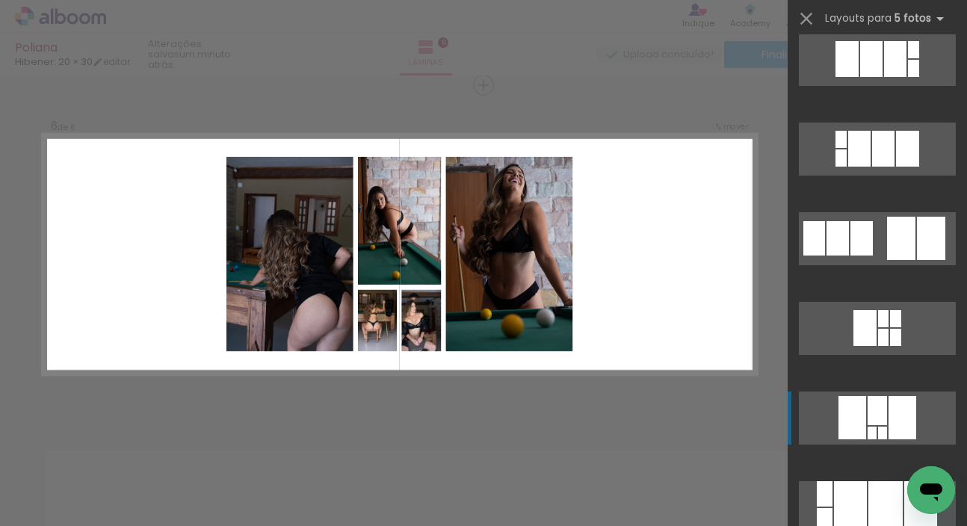
scroll to position [1925, 0]
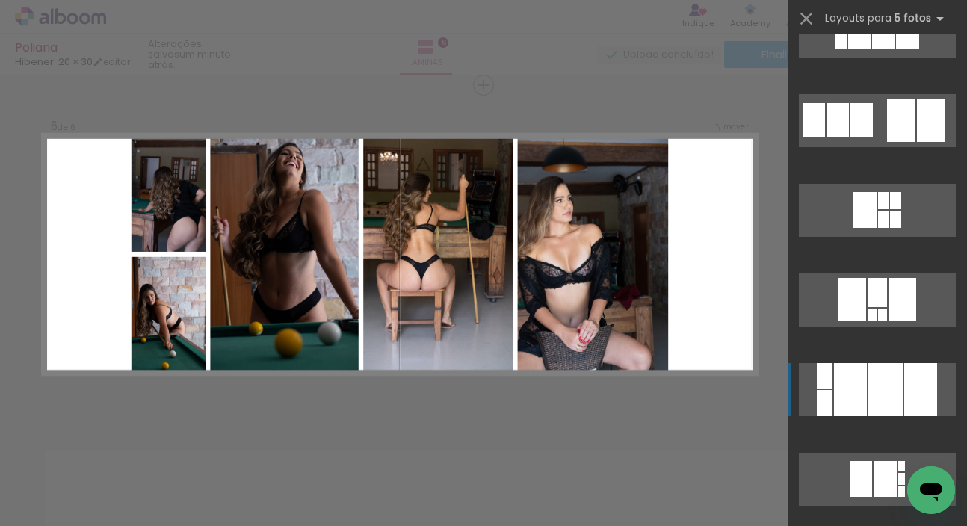
click at [883, 400] on div at bounding box center [886, 389] width 34 height 53
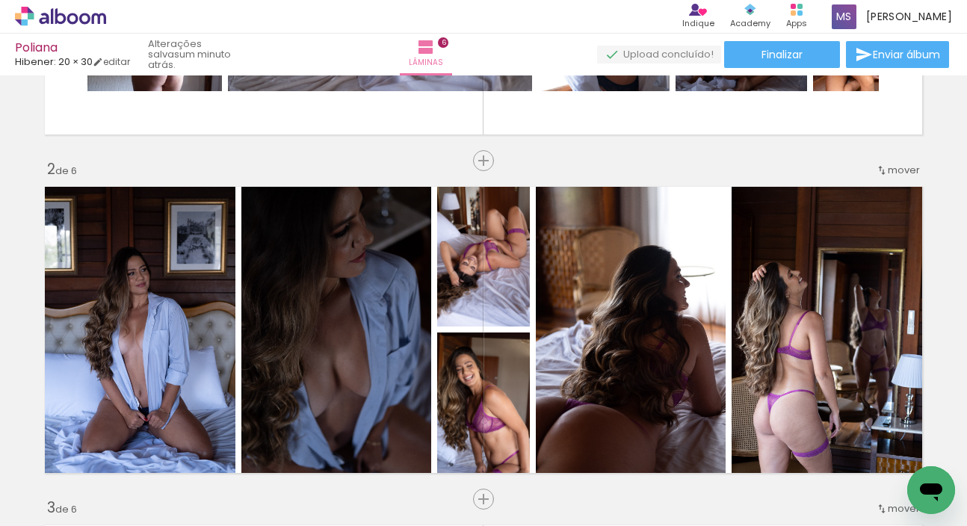
scroll to position [0, 0]
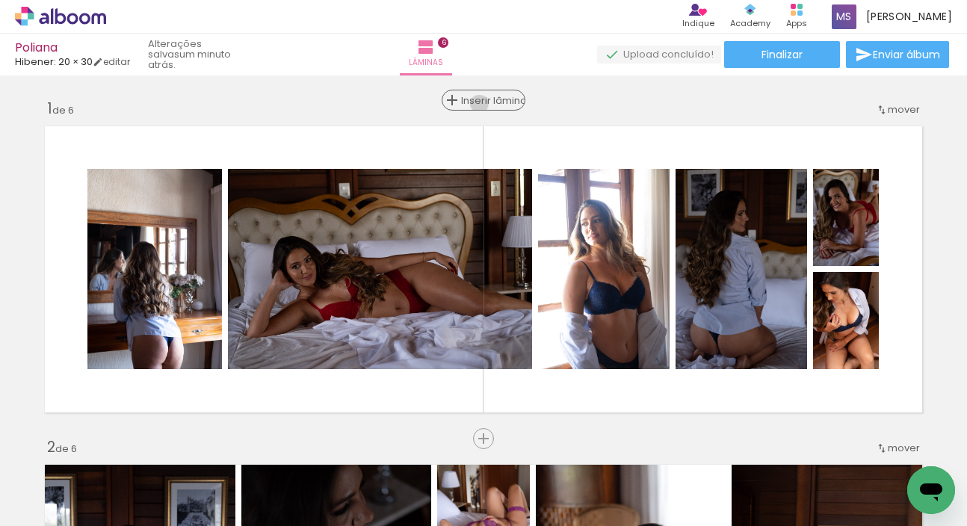
click at [474, 104] on span "Inserir lâmina" at bounding box center [490, 101] width 58 height 10
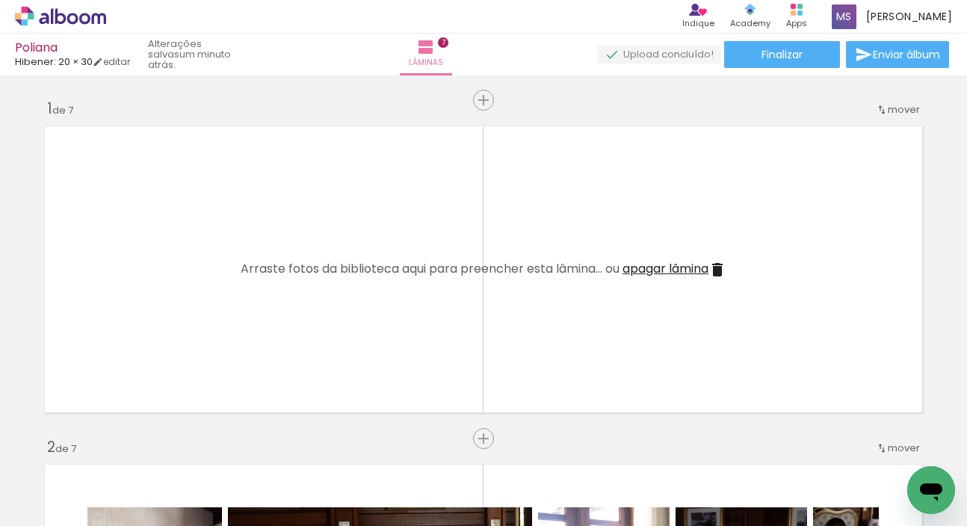
click at [648, 269] on span "apagar lâmina" at bounding box center [666, 268] width 86 height 17
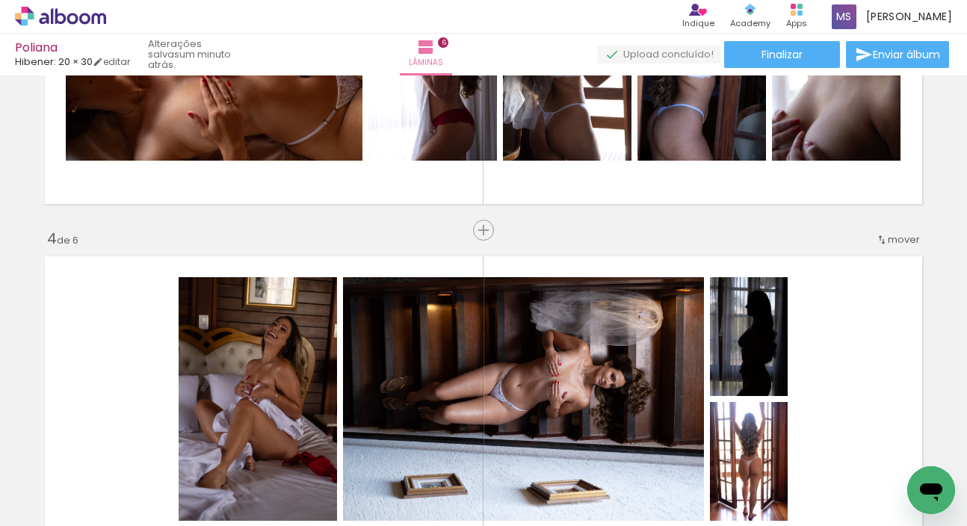
scroll to position [1058, 0]
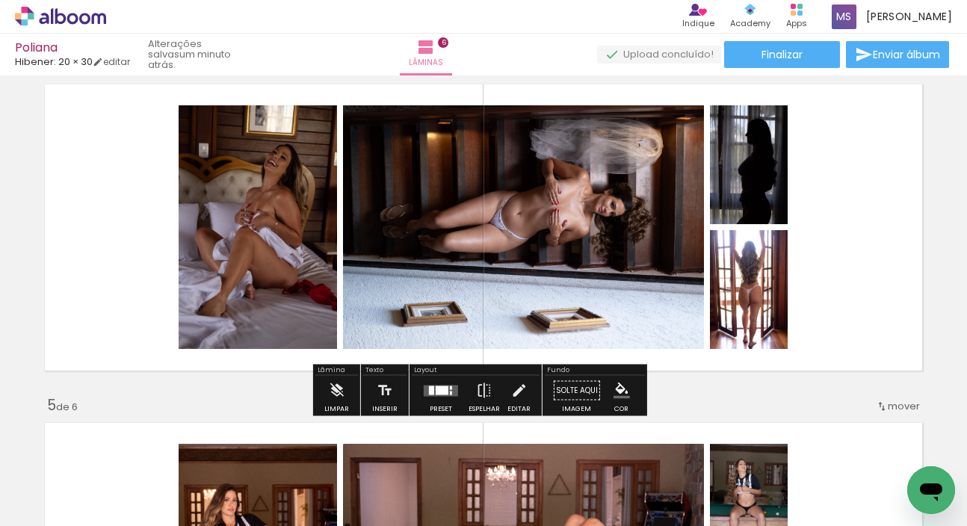
click at [834, 280] on quentale-layouter at bounding box center [483, 227] width 893 height 301
click at [429, 390] on div at bounding box center [431, 390] width 5 height 9
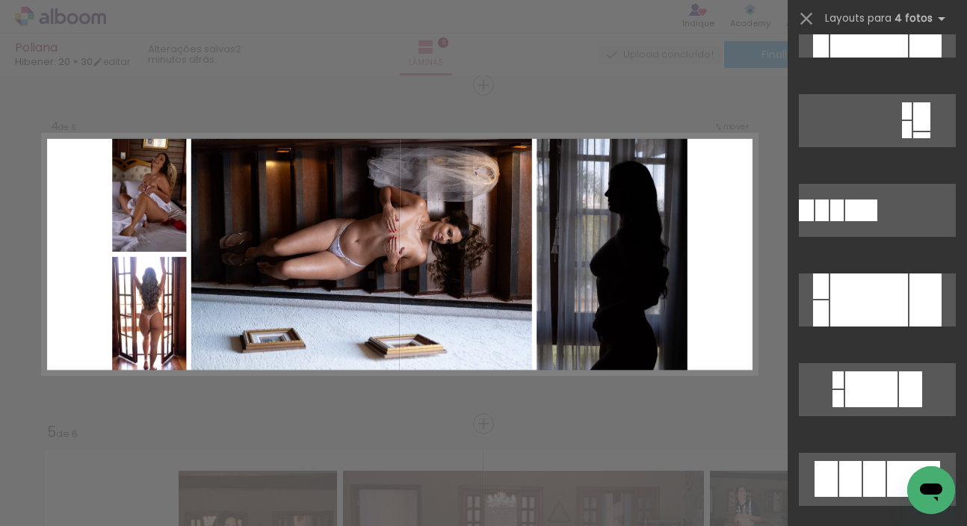
scroll to position [243, 0]
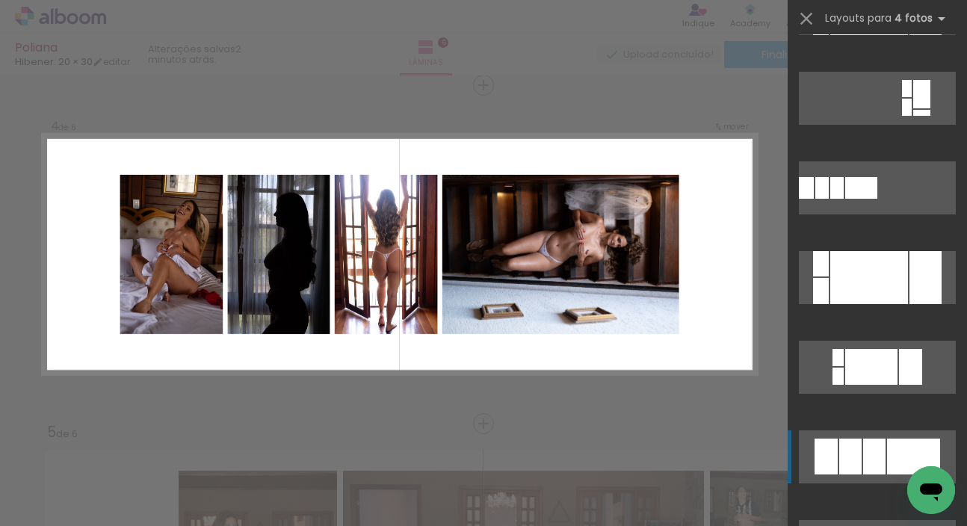
click at [875, 35] on div at bounding box center [870, 8] width 78 height 53
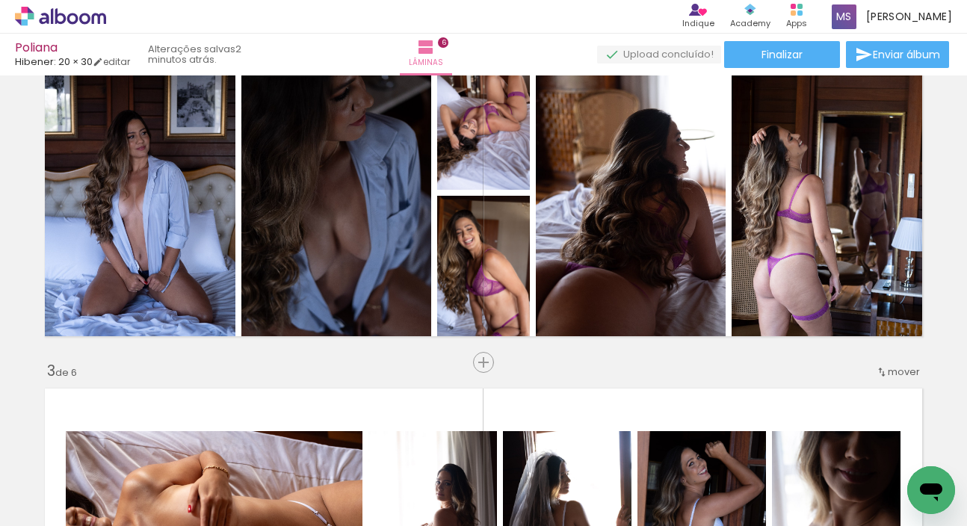
scroll to position [0, 0]
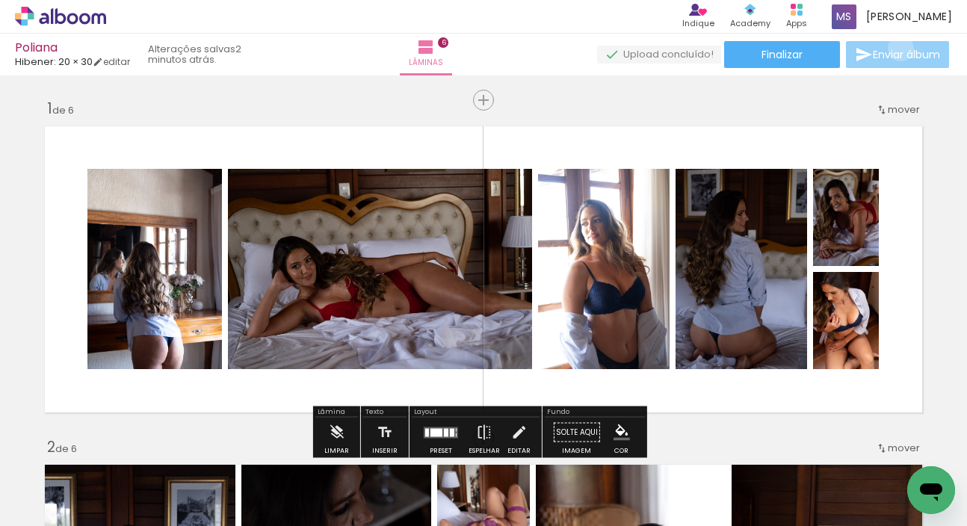
click at [897, 49] on span "Enviar álbum" at bounding box center [906, 54] width 67 height 10
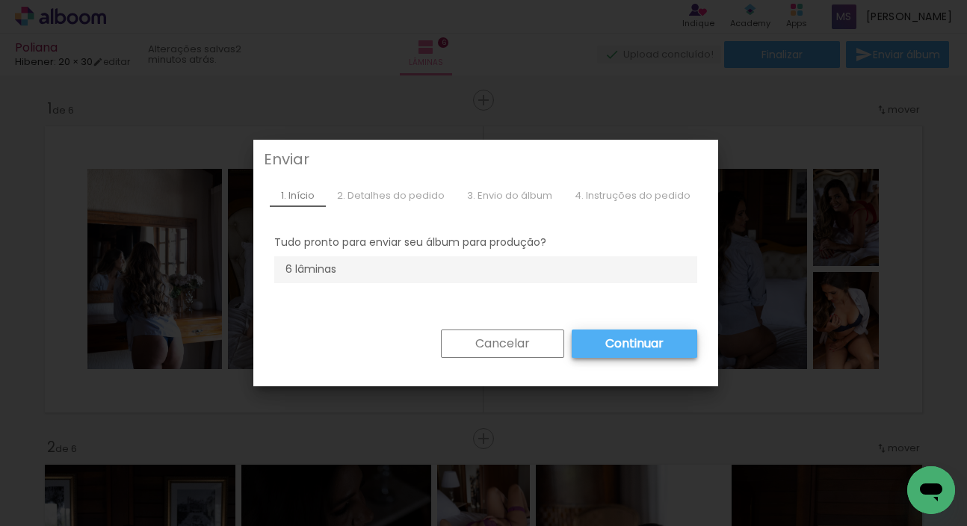
click at [0, 0] on slot "Cancelar" at bounding box center [0, 0] width 0 height 0
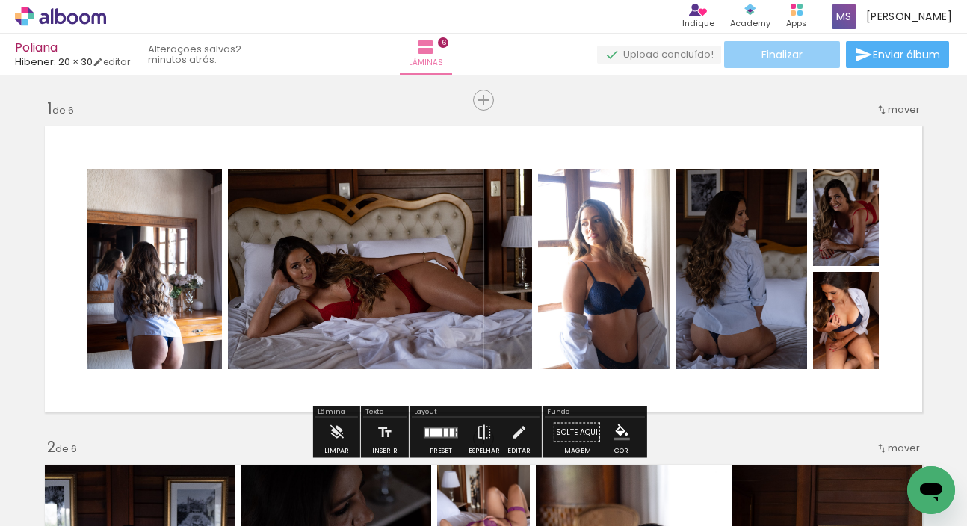
click at [763, 58] on span "Finalizar" at bounding box center [782, 54] width 41 height 10
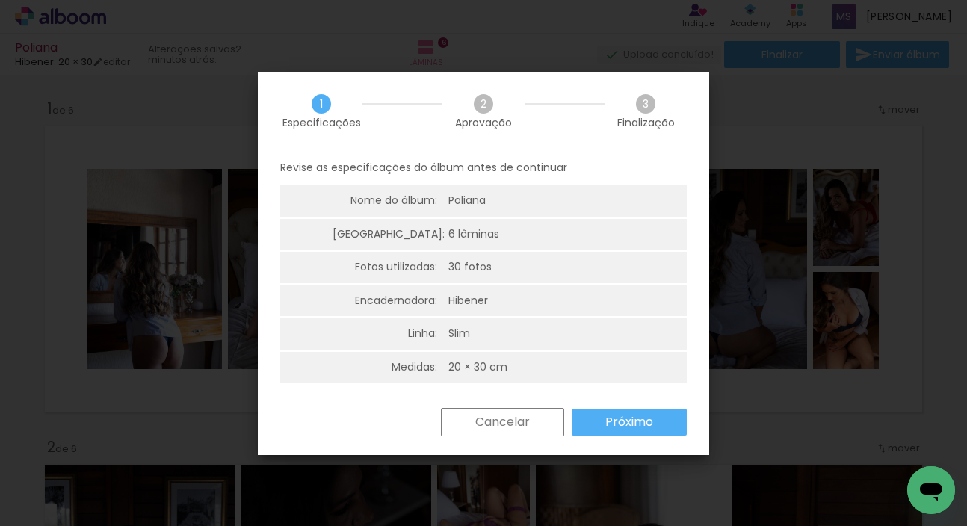
click at [0, 0] on slot "Próximo" at bounding box center [0, 0] width 0 height 0
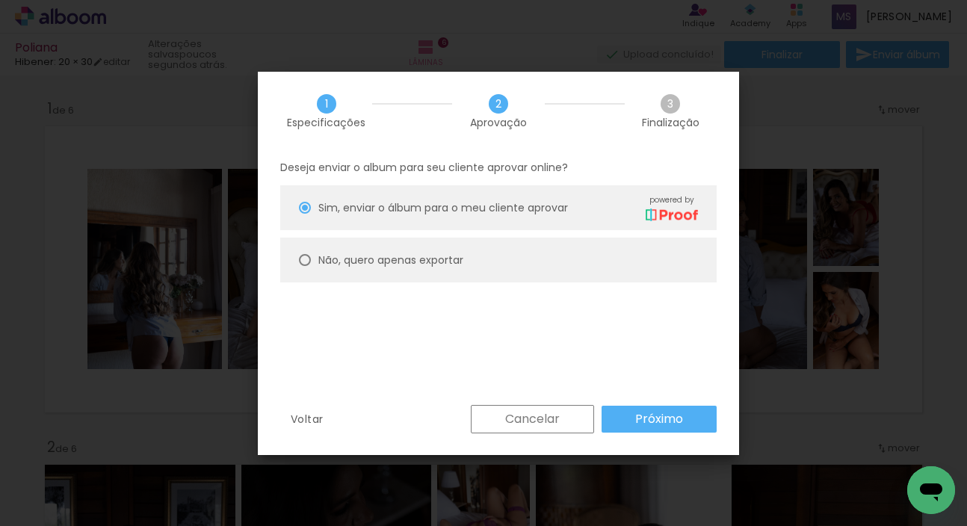
click at [614, 423] on paper-button "Próximo" at bounding box center [659, 419] width 115 height 27
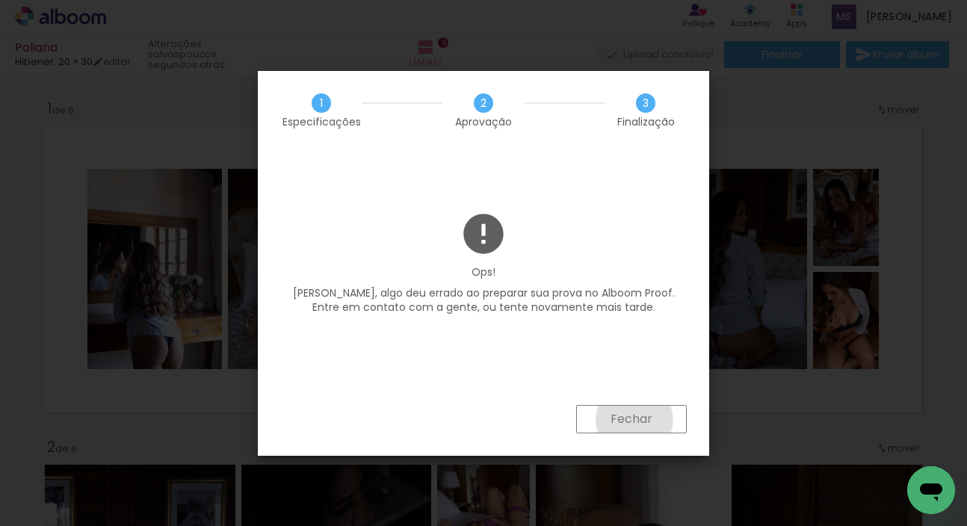
click at [0, 0] on slot "Fechar" at bounding box center [0, 0] width 0 height 0
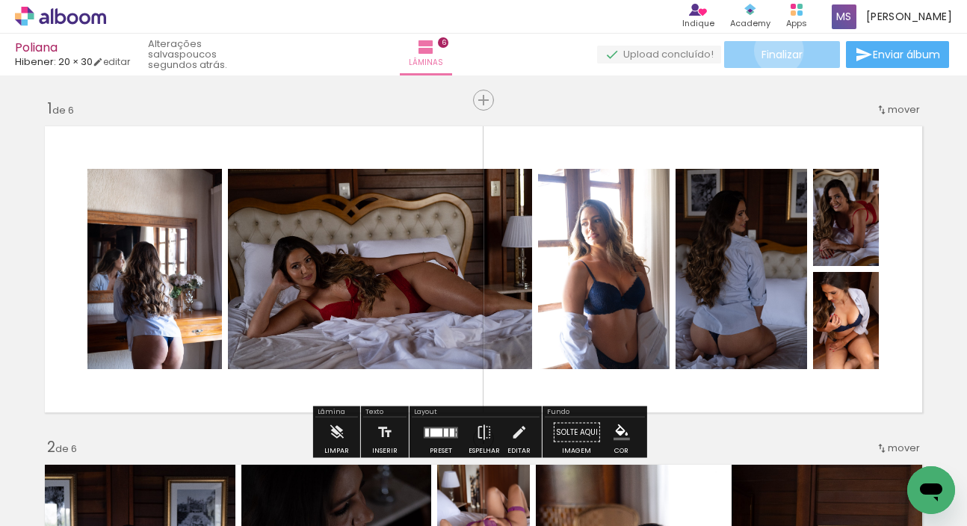
click at [774, 50] on span "Finalizar" at bounding box center [782, 54] width 41 height 10
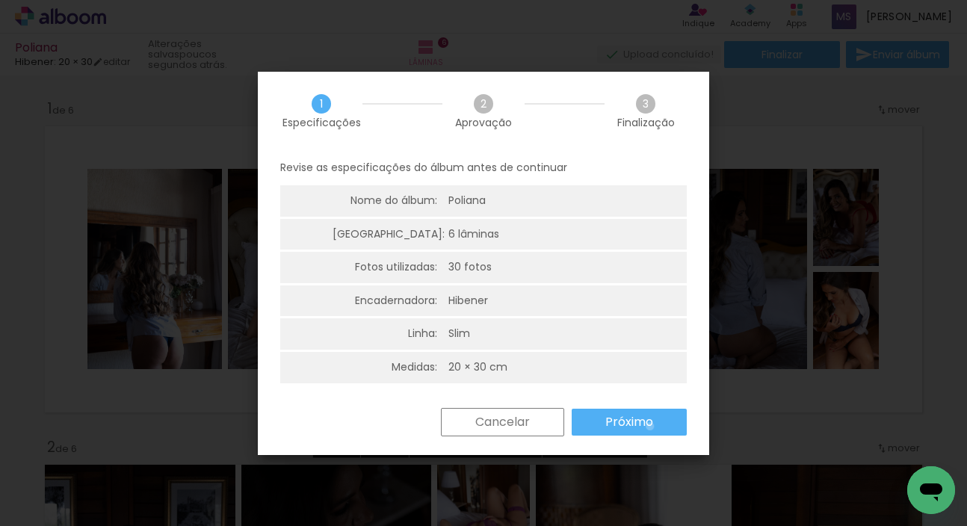
click at [0, 0] on slot "Próximo" at bounding box center [0, 0] width 0 height 0
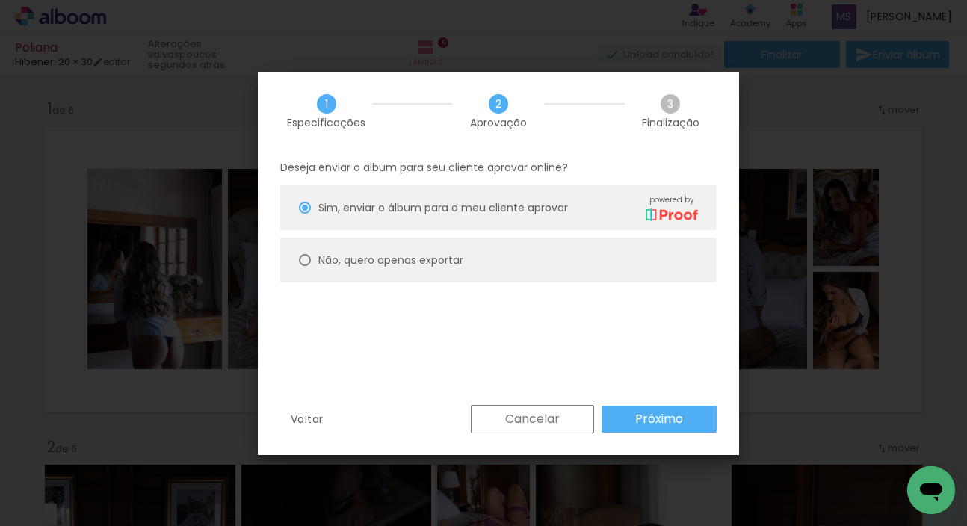
click at [0, 0] on slot "Próximo" at bounding box center [0, 0] width 0 height 0
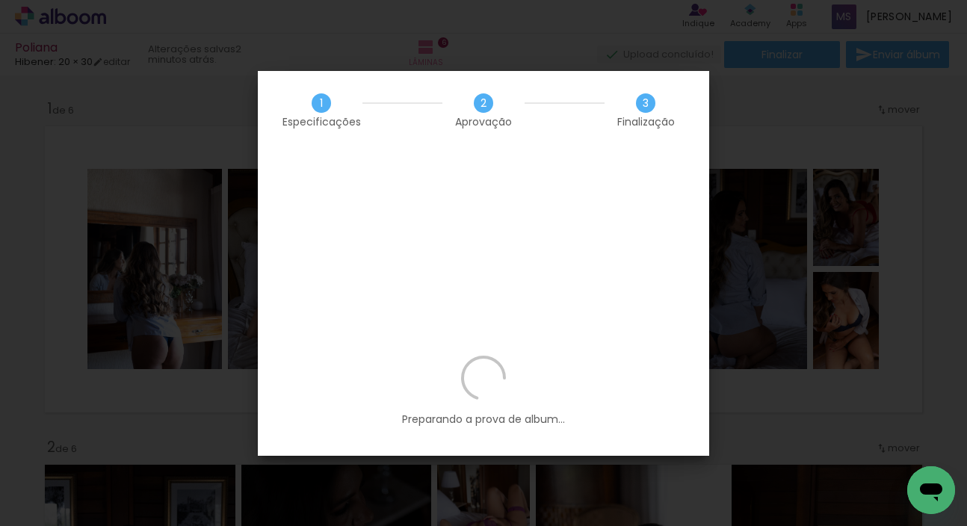
scroll to position [0, 1657]
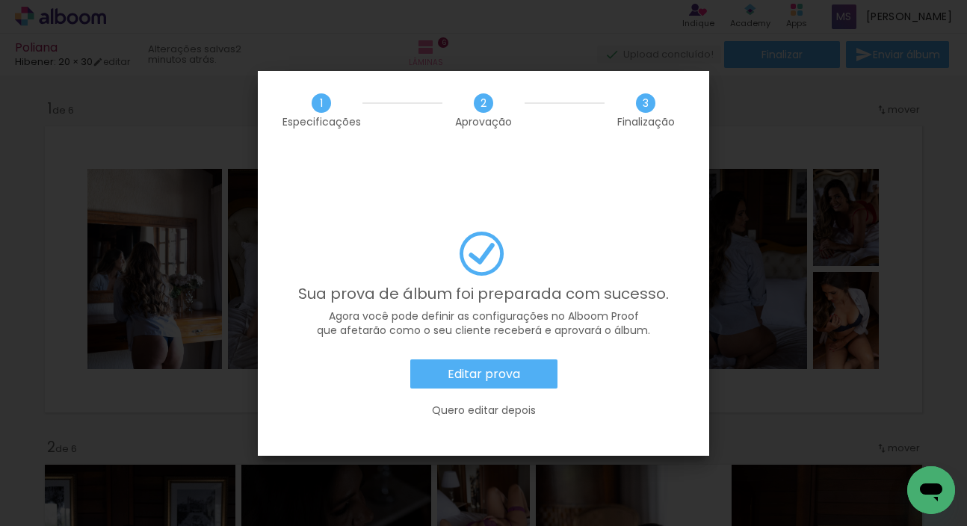
click at [0, 0] on slot "Editar prova" at bounding box center [0, 0] width 0 height 0
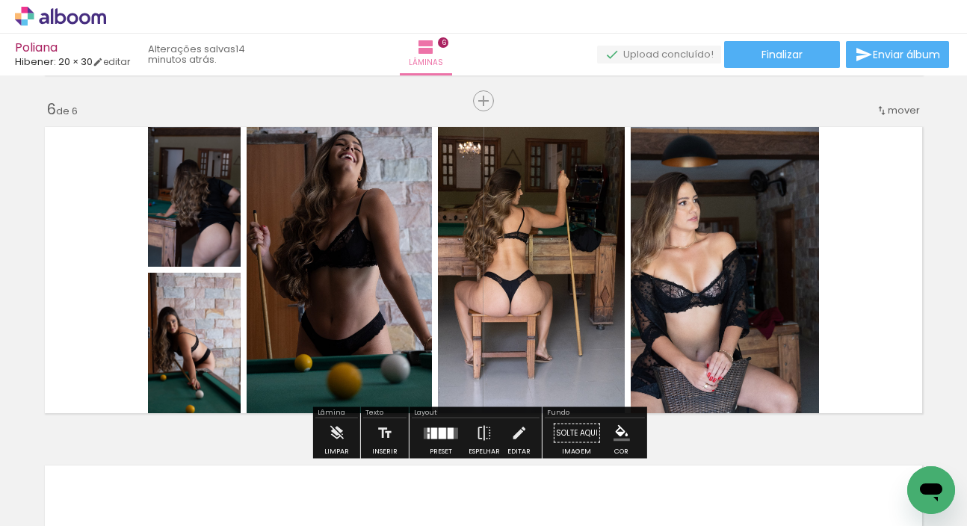
scroll to position [1403, 0]
